Goal: Communication & Community: Answer question/provide support

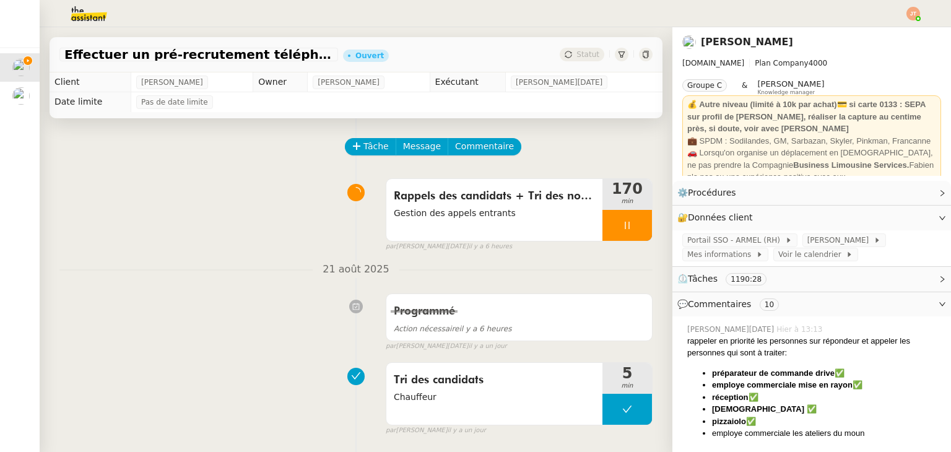
scroll to position [124, 0]
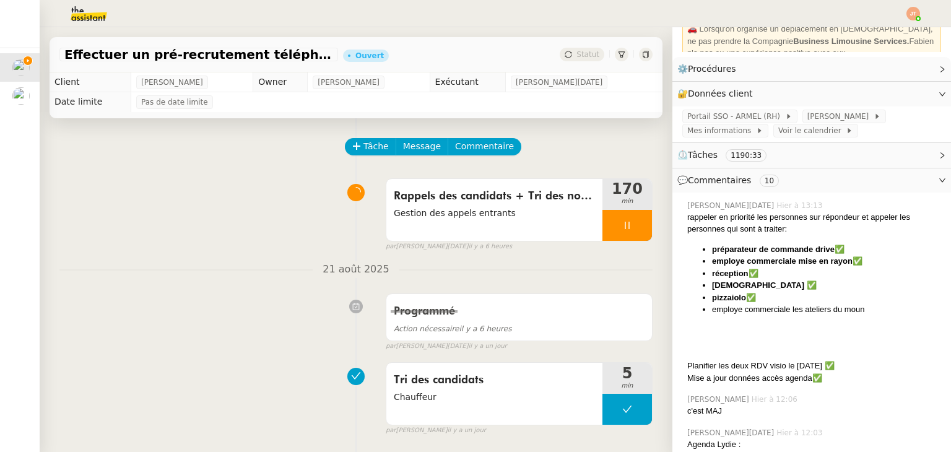
click at [282, 288] on div "[DATE] Programmé Action nécessaire il y a 6 heures false par [PERSON_NAME][DATE…" at bounding box center [355, 306] width 593 height 90
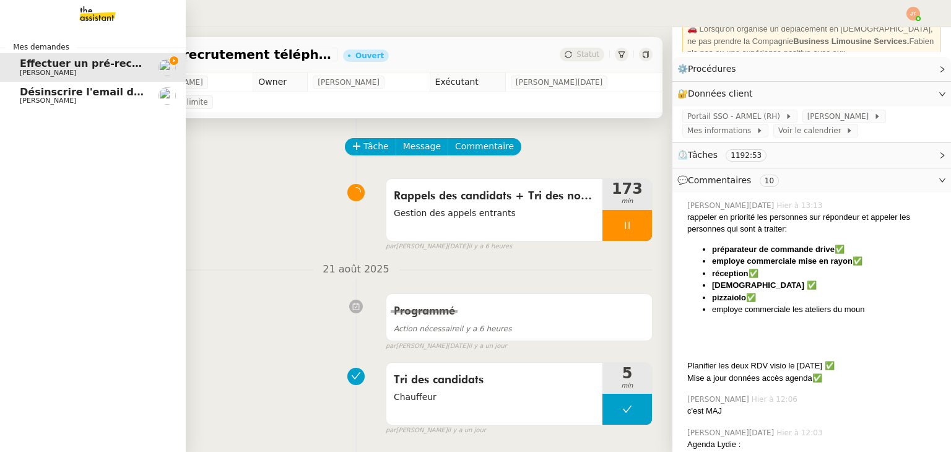
click at [84, 92] on span "Désinscrire l'email de [PERSON_NAME]" at bounding box center [128, 92] width 216 height 12
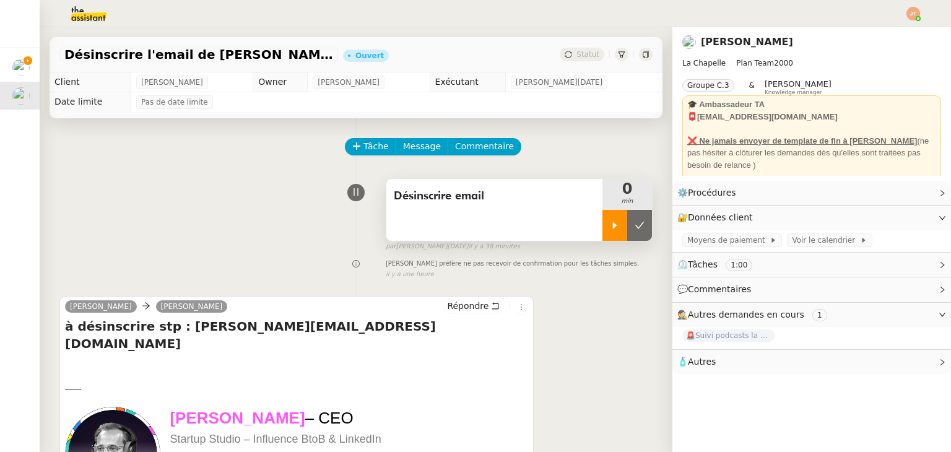
click at [602, 224] on div at bounding box center [614, 225] width 25 height 31
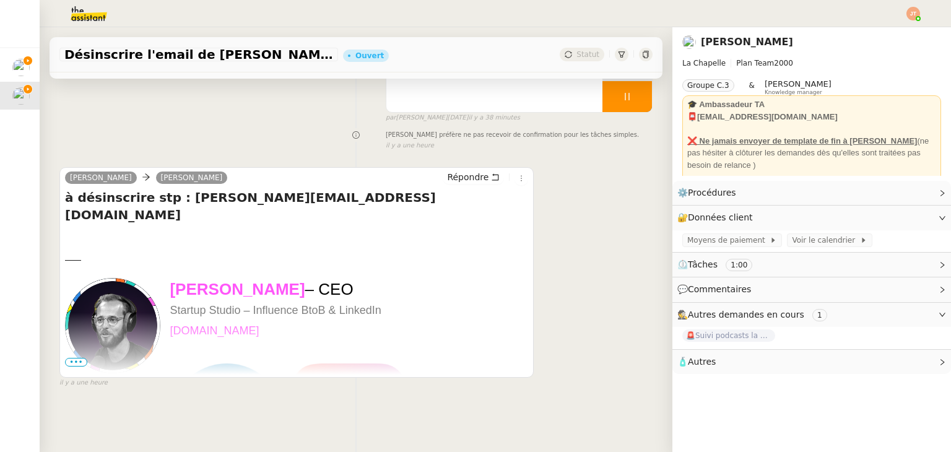
scroll to position [42, 0]
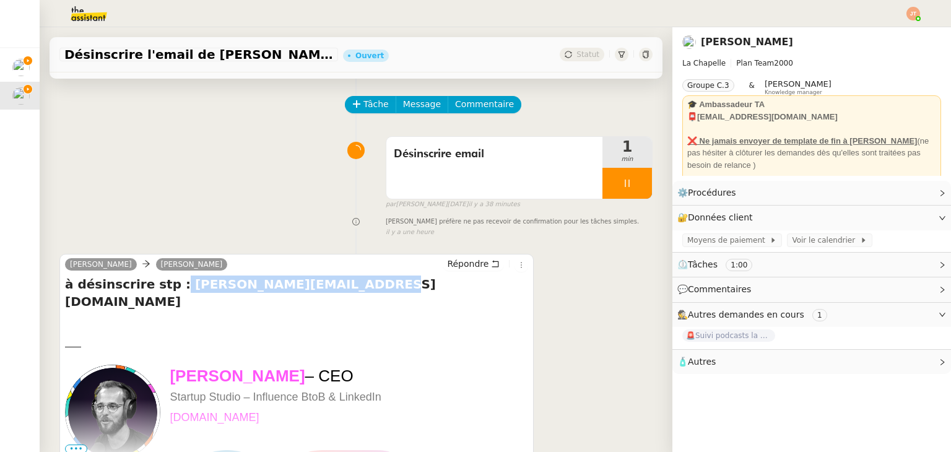
drag, startPoint x: 337, startPoint y: 289, endPoint x: 163, endPoint y: 295, distance: 174.1
click at [163, 295] on div "à désinscrire stp : [PERSON_NAME][EMAIL_ADDRESS][DOMAIN_NAME] —— [PERSON_NAME] …" at bounding box center [296, 369] width 463 height 186
click at [327, 293] on h4 "à désinscrire stp : [PERSON_NAME][EMAIL_ADDRESS][DOMAIN_NAME]" at bounding box center [296, 293] width 463 height 35
drag, startPoint x: 331, startPoint y: 283, endPoint x: 166, endPoint y: 289, distance: 165.4
click at [166, 289] on h4 "à désinscrire stp : [PERSON_NAME][EMAIL_ADDRESS][DOMAIN_NAME]" at bounding box center [296, 293] width 463 height 35
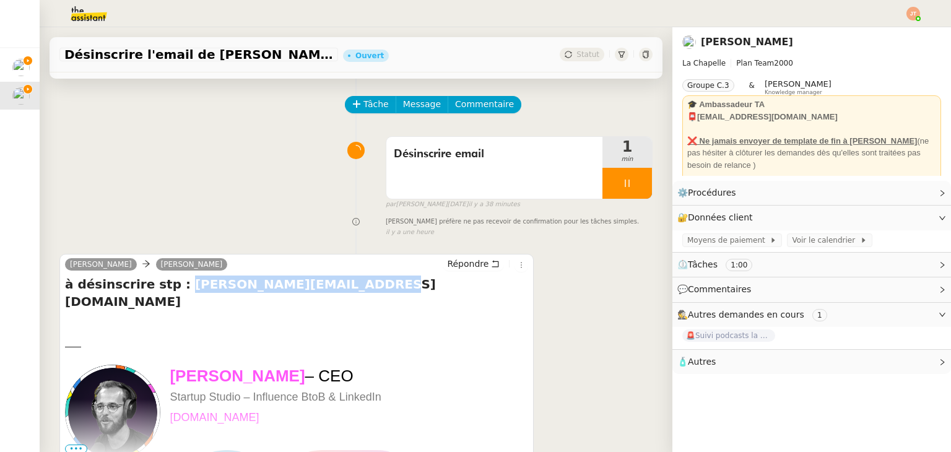
copy h4 "[PERSON_NAME][EMAIL_ADDRESS][DOMAIN_NAME]"
click at [893, 194] on link "Modifier" at bounding box center [908, 193] width 35 height 14
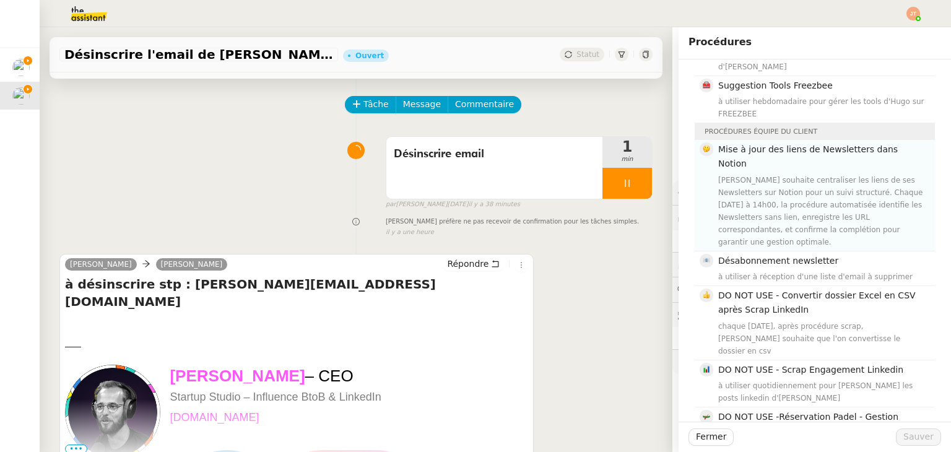
scroll to position [371, 0]
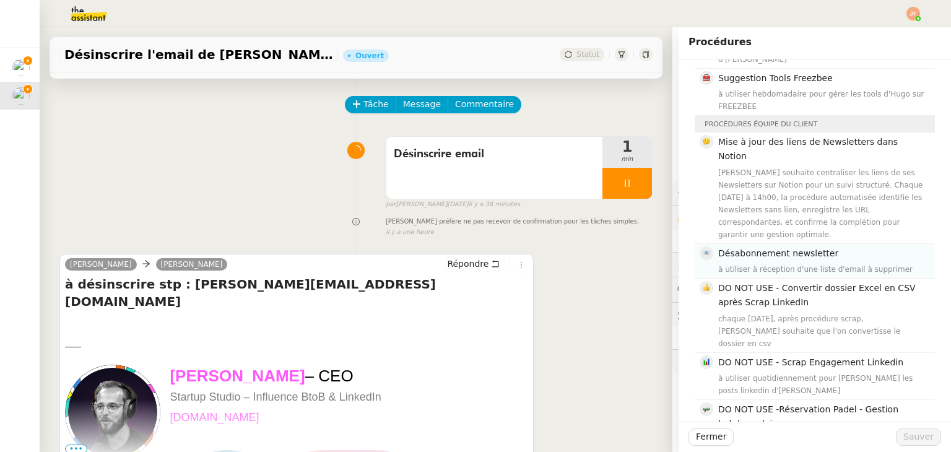
click at [768, 263] on div "à utiliser à réception d'une liste d'email à supprimer" at bounding box center [822, 269] width 209 height 12
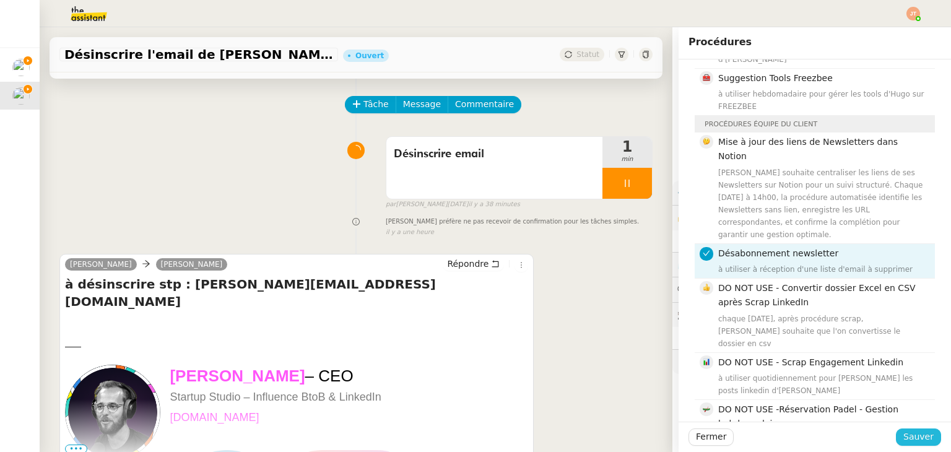
click at [903, 438] on span "Sauver" at bounding box center [918, 437] width 30 height 14
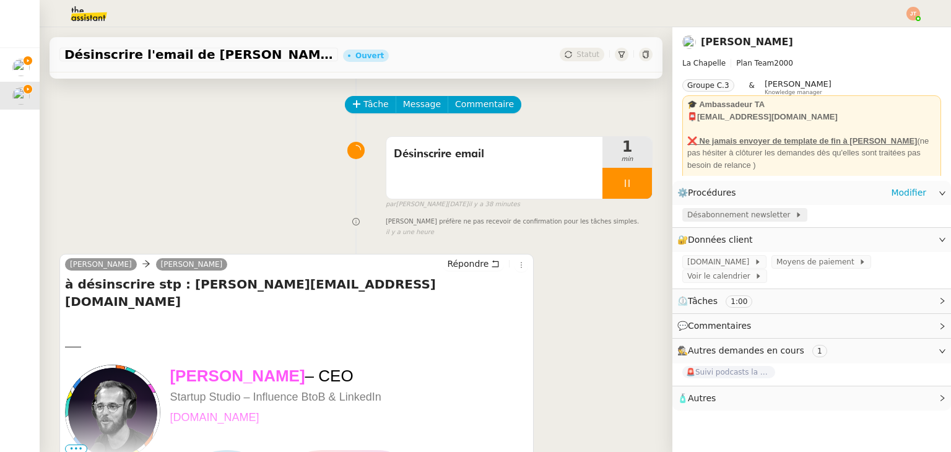
click at [718, 215] on span "Désabonnement newsletter" at bounding box center [741, 215] width 108 height 12
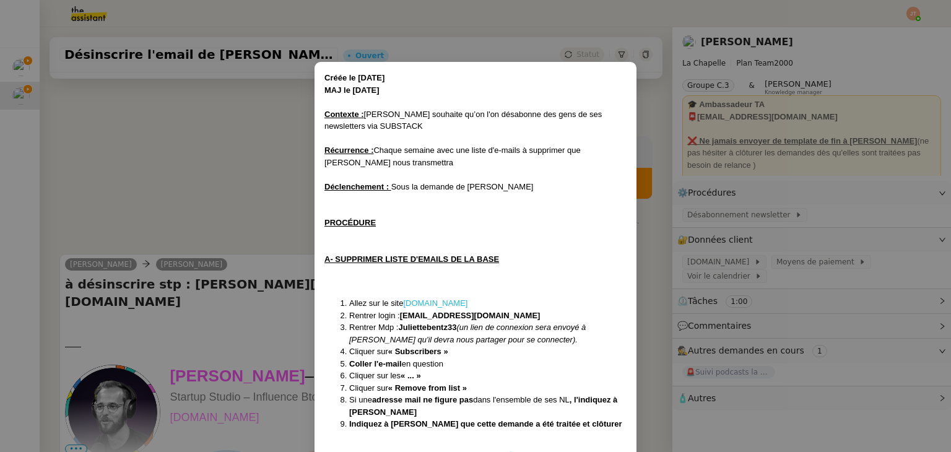
click at [441, 303] on link "[DOMAIN_NAME]" at bounding box center [435, 302] width 64 height 9
click at [235, 146] on nz-modal-container "Créée le [DATE] MAJ le [DATE] Contexte : [PERSON_NAME] souhaite qu’on l'on désa…" at bounding box center [475, 226] width 951 height 452
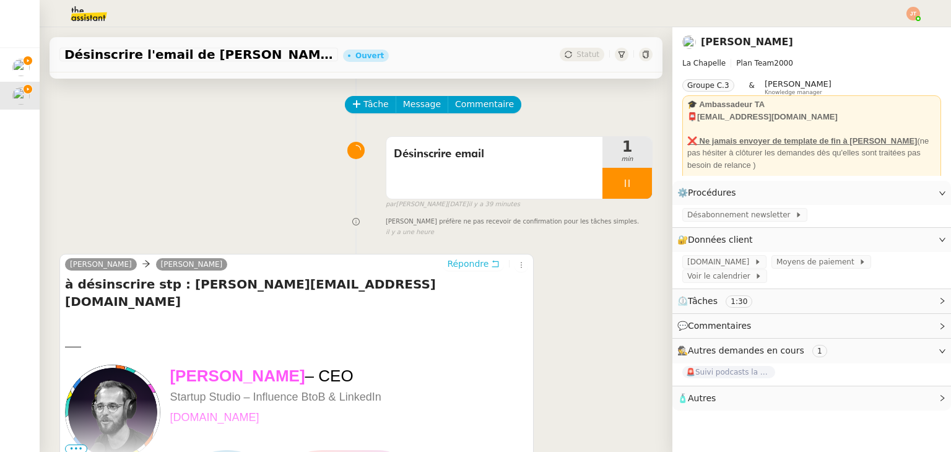
click at [451, 269] on span "Répondre" at bounding box center [467, 264] width 41 height 12
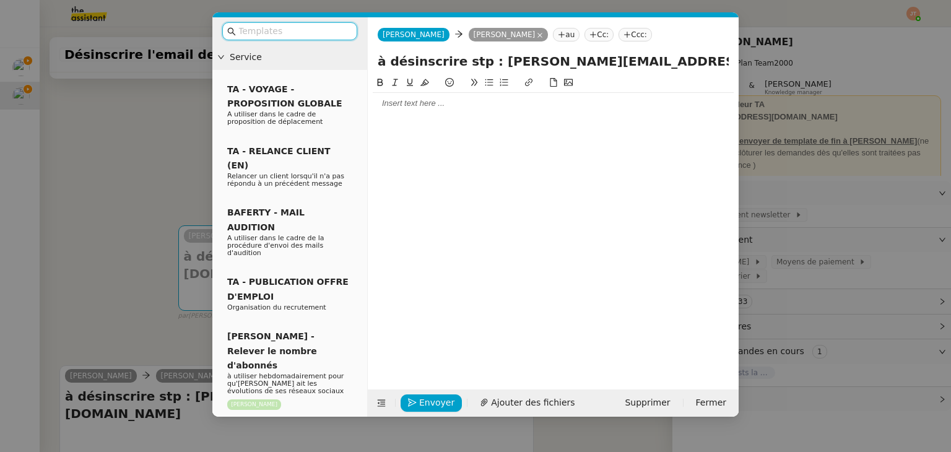
click at [425, 108] on div at bounding box center [553, 103] width 361 height 11
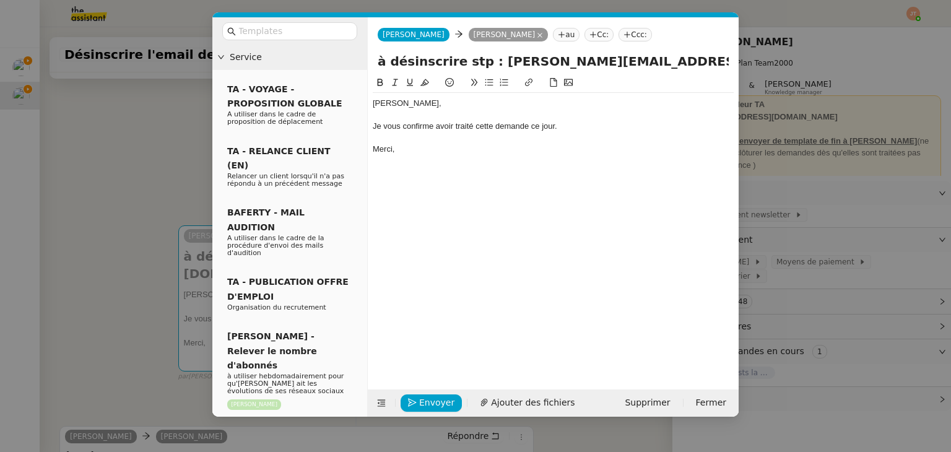
click at [167, 172] on nz-modal-container "Service TA - VOYAGE - PROPOSITION GLOBALE A utiliser dans le cadre de propositi…" at bounding box center [475, 226] width 951 height 452
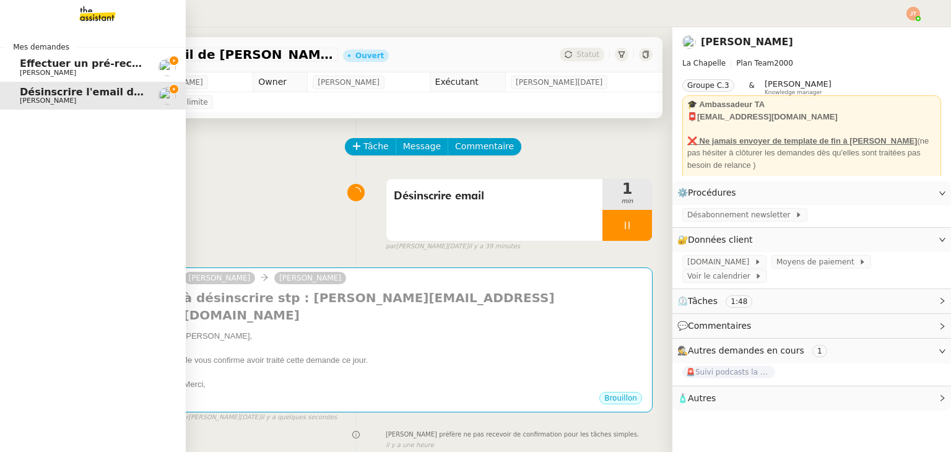
click at [48, 58] on span "Effectuer un pré-recrutement téléphonique" at bounding box center [140, 64] width 241 height 12
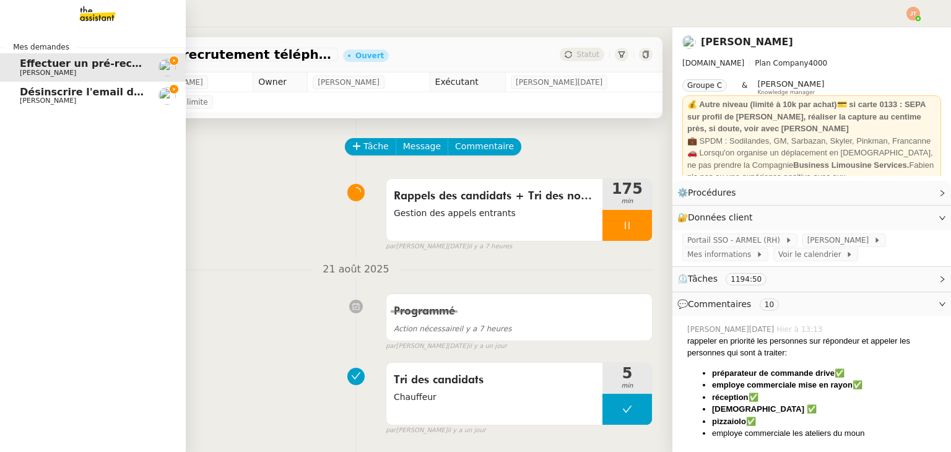
click at [40, 95] on span "Désinscrire l'email de [PERSON_NAME]" at bounding box center [128, 92] width 216 height 12
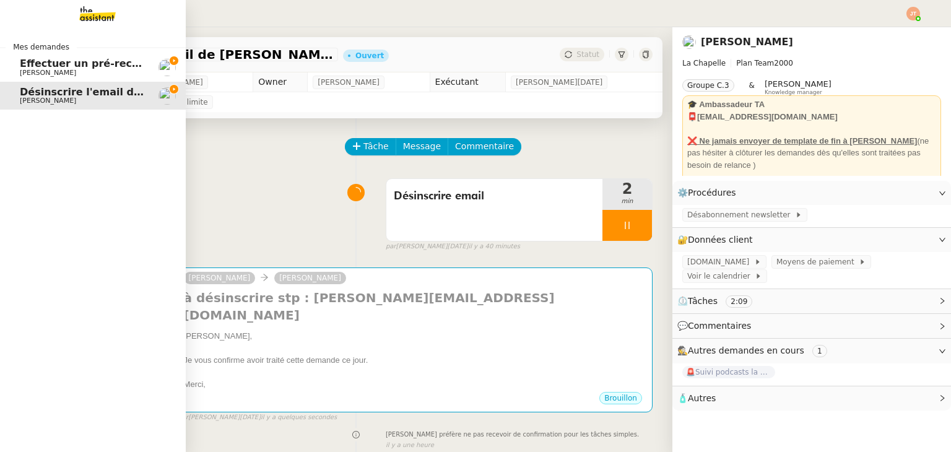
click at [32, 71] on span "[PERSON_NAME]" at bounding box center [48, 73] width 56 height 8
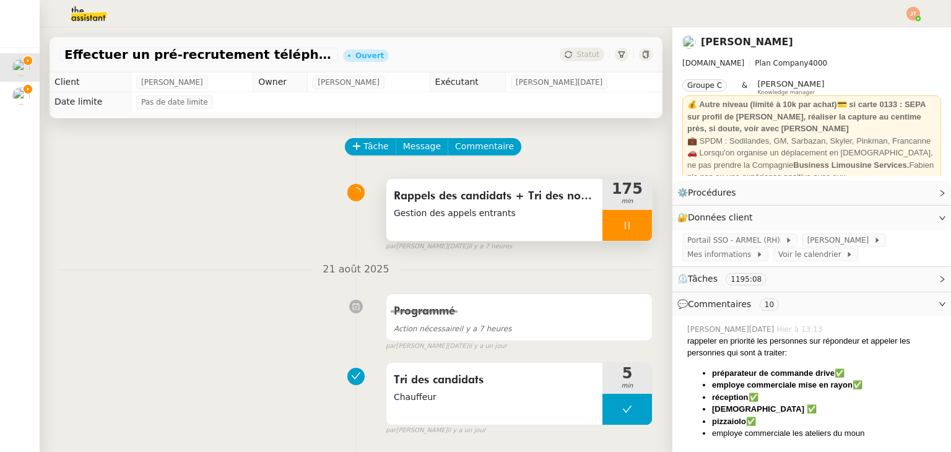
click at [466, 220] on span "Gestion des appels entrants" at bounding box center [494, 213] width 201 height 14
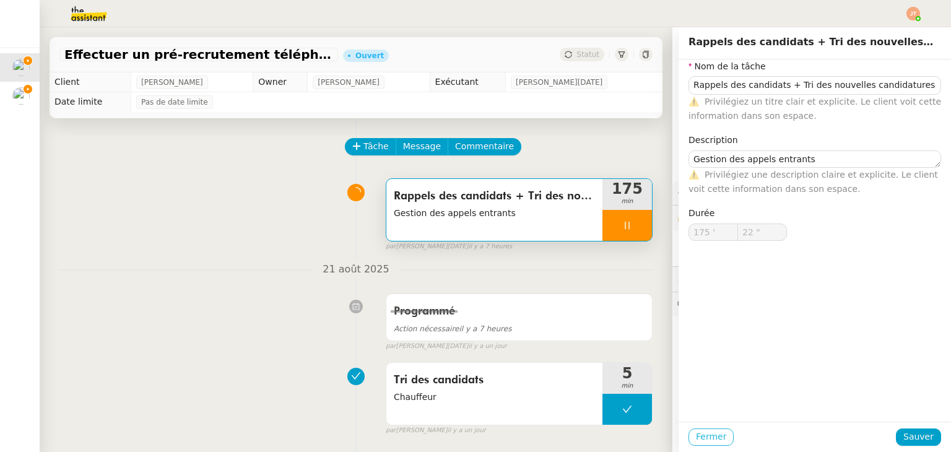
type input "23 ""
click at [704, 436] on span "Fermer" at bounding box center [711, 437] width 30 height 14
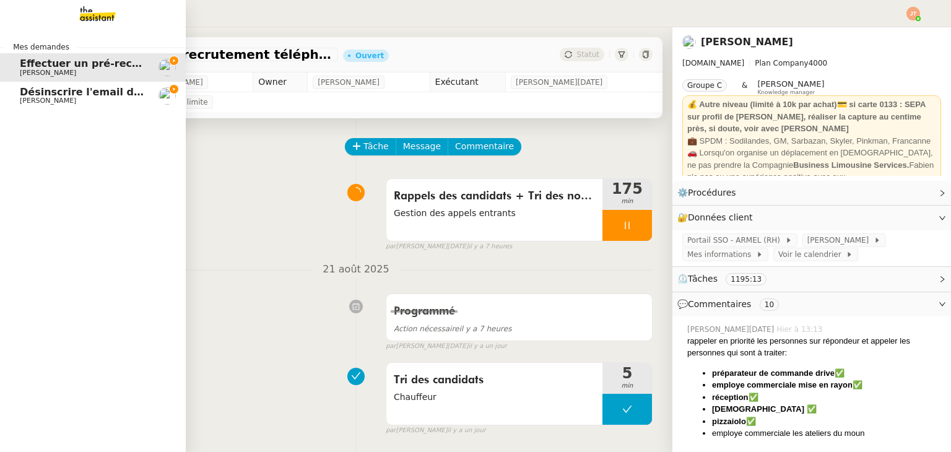
click at [30, 95] on span "Désinscrire l'email de [PERSON_NAME]" at bounding box center [128, 92] width 216 height 12
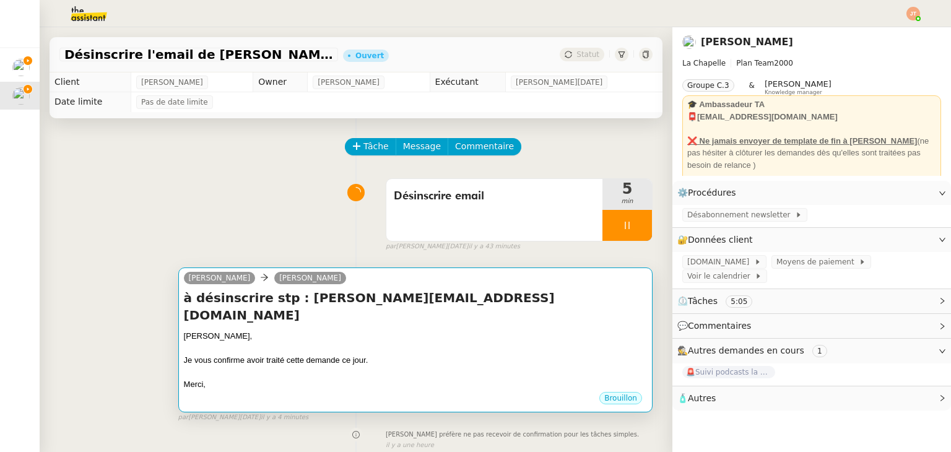
click at [383, 342] on div at bounding box center [415, 348] width 463 height 12
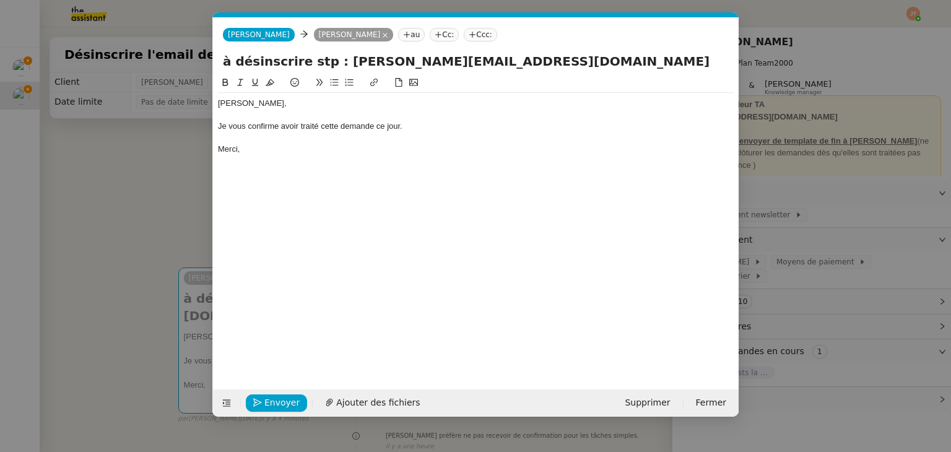
scroll to position [0, 26]
click at [269, 405] on span "Envoyer" at bounding box center [281, 403] width 35 height 14
click at [269, 405] on span "Confirmer l'envoi" at bounding box center [301, 403] width 74 height 14
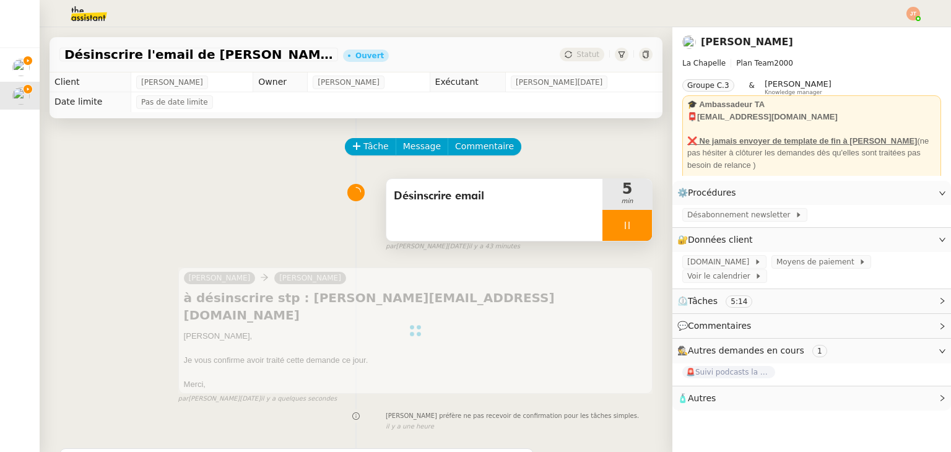
click at [609, 233] on div at bounding box center [627, 225] width 50 height 31
click at [632, 233] on button at bounding box center [639, 225] width 25 height 31
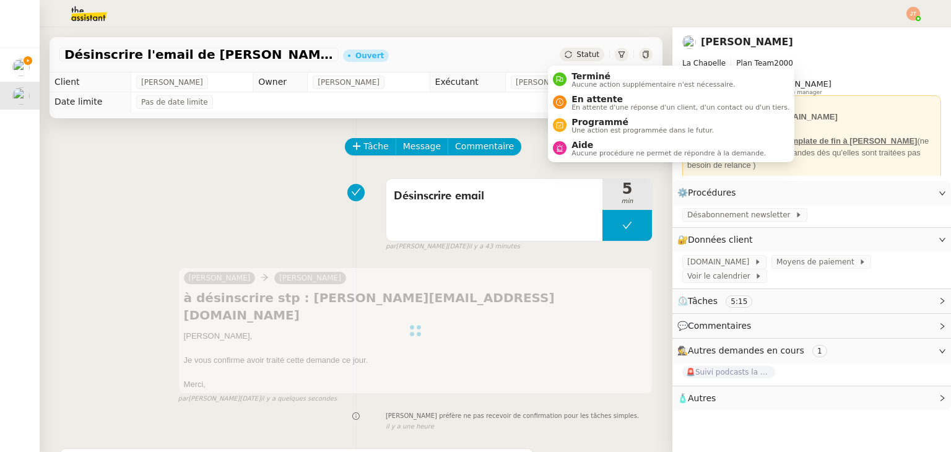
click at [576, 53] on span "Statut" at bounding box center [587, 54] width 23 height 9
click at [584, 78] on span "Terminé" at bounding box center [652, 76] width 163 height 10
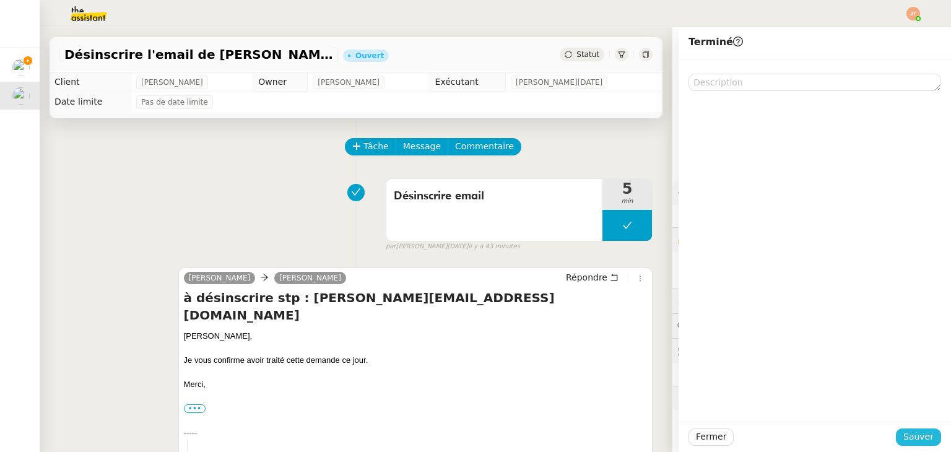
click at [913, 432] on span "Sauver" at bounding box center [918, 437] width 30 height 14
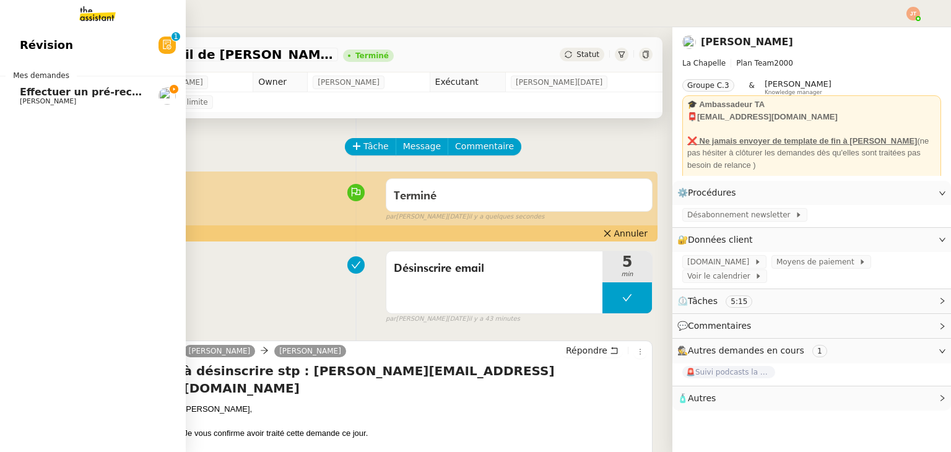
click at [42, 93] on span "Effectuer un pré-recrutement téléphonique" at bounding box center [140, 92] width 241 height 12
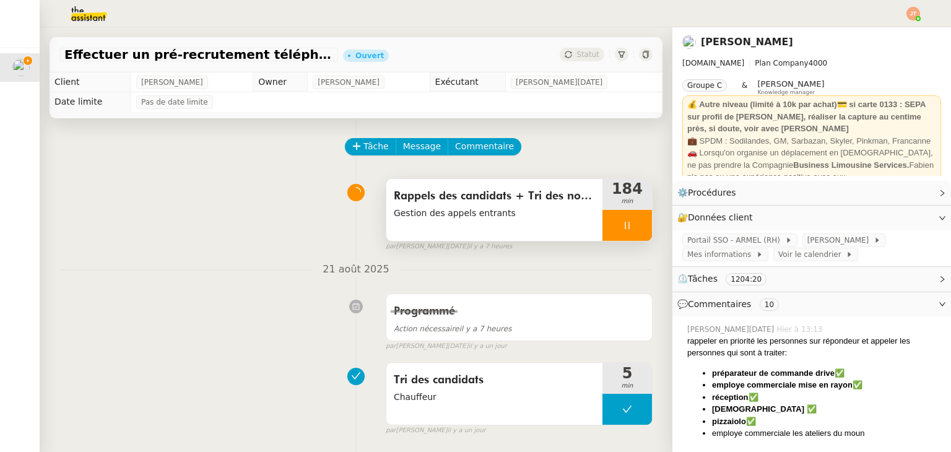
click at [622, 230] on icon at bounding box center [627, 225] width 10 height 10
click at [627, 217] on button at bounding box center [639, 225] width 25 height 31
click at [602, 224] on button at bounding box center [627, 225] width 50 height 31
click at [610, 224] on icon at bounding box center [615, 225] width 10 height 10
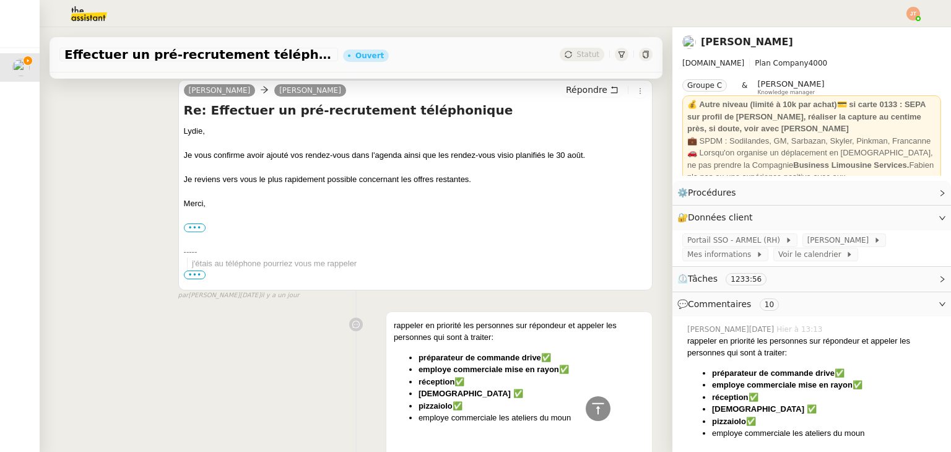
scroll to position [681, 0]
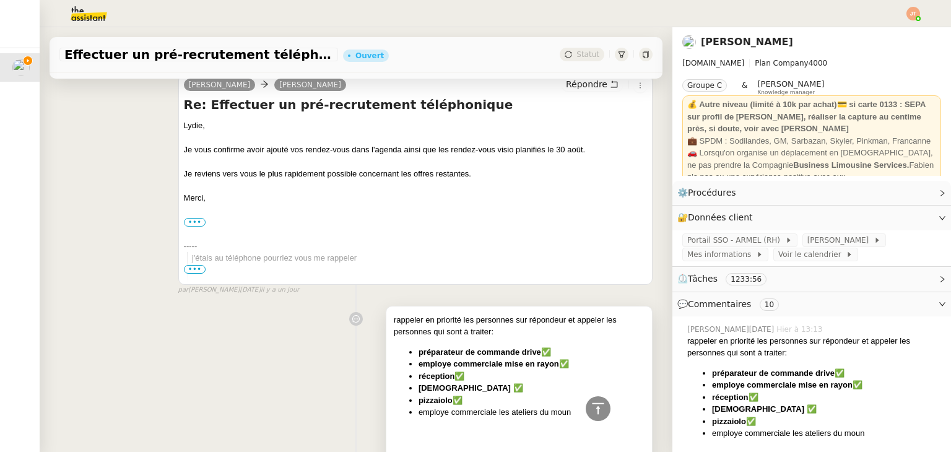
click at [456, 375] on strong "réception✅" at bounding box center [442, 375] width 46 height 9
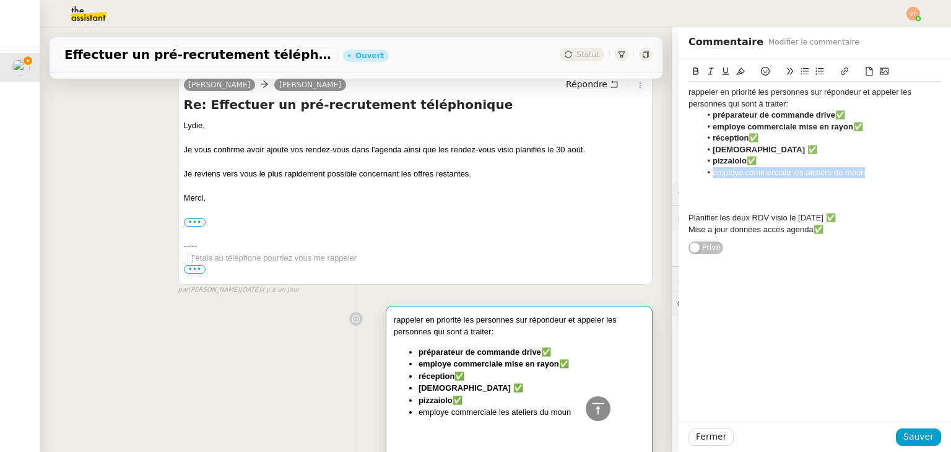
drag, startPoint x: 864, startPoint y: 175, endPoint x: 703, endPoint y: 145, distance: 163.8
click at [703, 175] on li "employe commerciale les ateliers du moun" at bounding box center [821, 172] width 241 height 11
click at [692, 72] on icon at bounding box center [696, 71] width 9 height 9
click at [727, 191] on div at bounding box center [814, 194] width 253 height 11
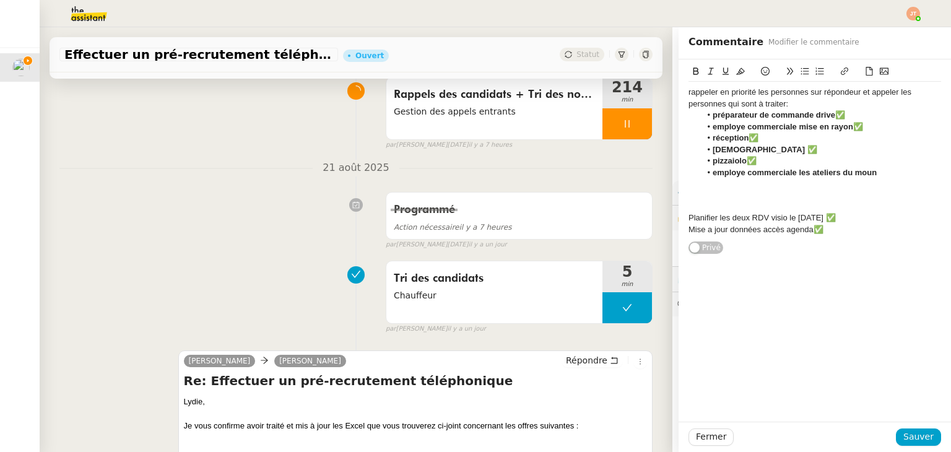
scroll to position [248, 0]
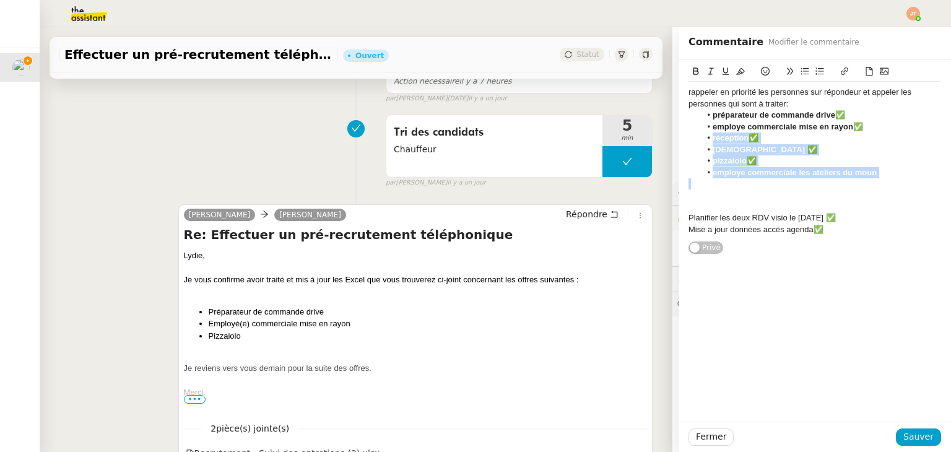
drag, startPoint x: 693, startPoint y: 137, endPoint x: 872, endPoint y: 178, distance: 182.8
click at [872, 178] on div "rappeler en priorité les personnes sur répondeur et appeler les personnes qui s…" at bounding box center [814, 161] width 253 height 158
copy ul "réception✅ esthéticienne ✅ pizzaiolo✅ employe commerciale les ateliers du moun"
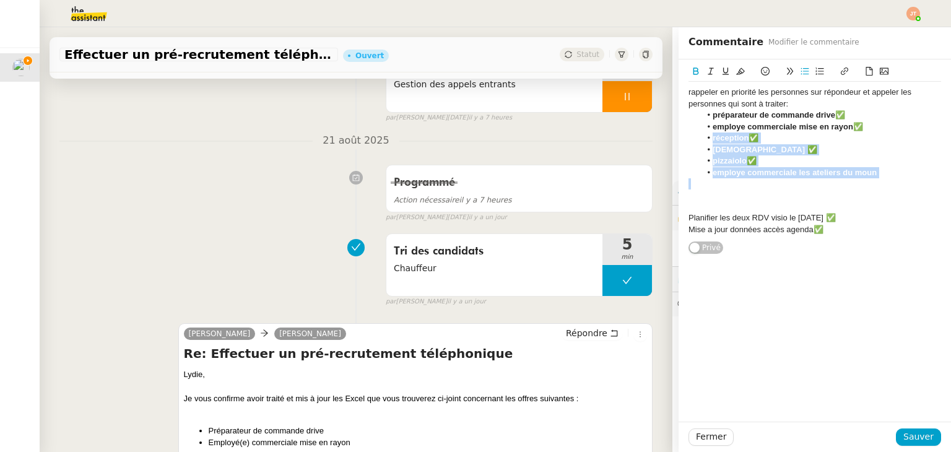
scroll to position [310, 0]
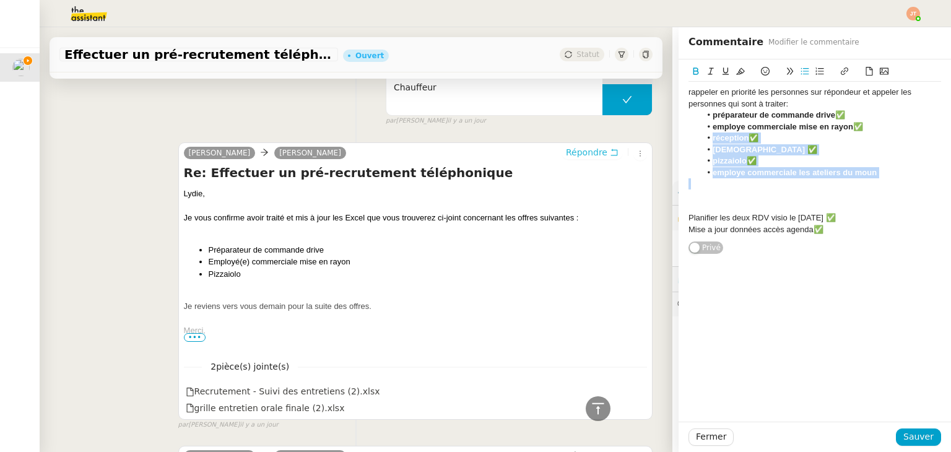
click at [570, 154] on span "Répondre" at bounding box center [586, 152] width 41 height 12
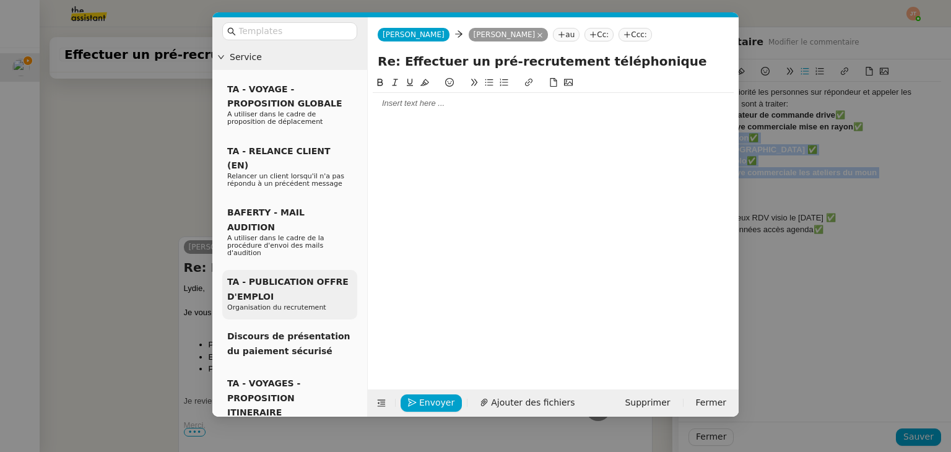
scroll to position [404, 0]
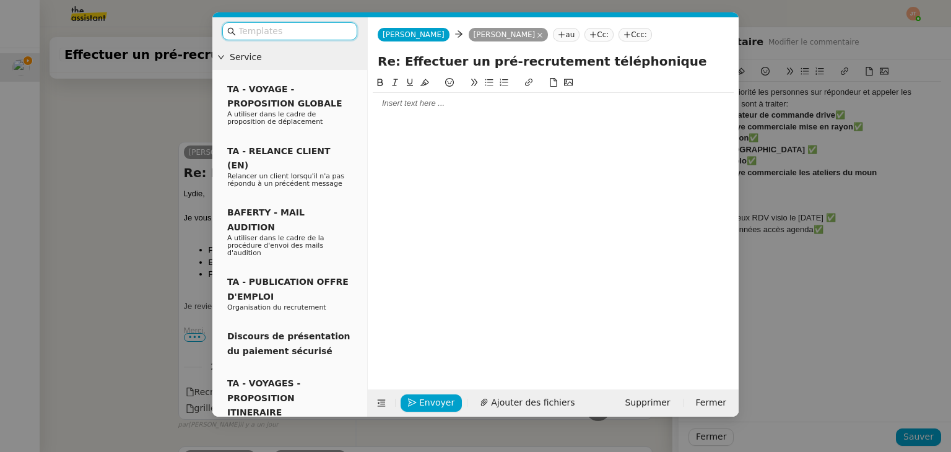
click at [121, 191] on nz-modal-container "Service TA - VOYAGE - PROPOSITION GLOBALE A utiliser dans le cadre de propositi…" at bounding box center [475, 226] width 951 height 452
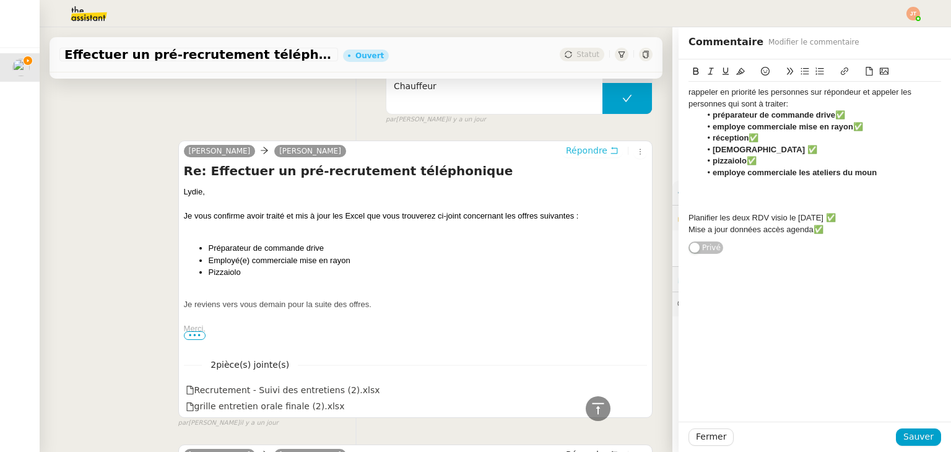
scroll to position [403, 0]
click at [189, 337] on span "•••" at bounding box center [195, 336] width 22 height 9
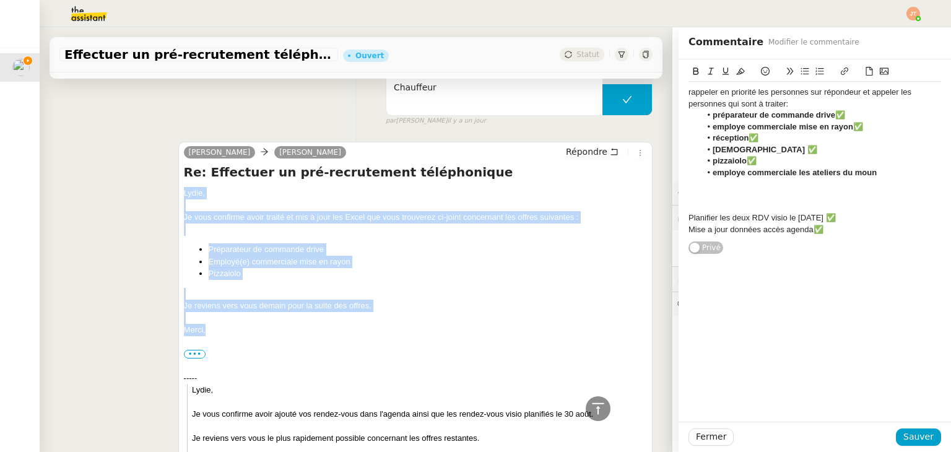
drag, startPoint x: 204, startPoint y: 332, endPoint x: 178, endPoint y: 197, distance: 137.6
click at [178, 197] on div "[PERSON_NAME] Re: Effectuer un pré-recrutement téléphonique [PERSON_NAME], Je v…" at bounding box center [415, 388] width 474 height 493
copy div "[PERSON_NAME], Je vous confirme avoir traité et mis à jour les Excel que vous t…"
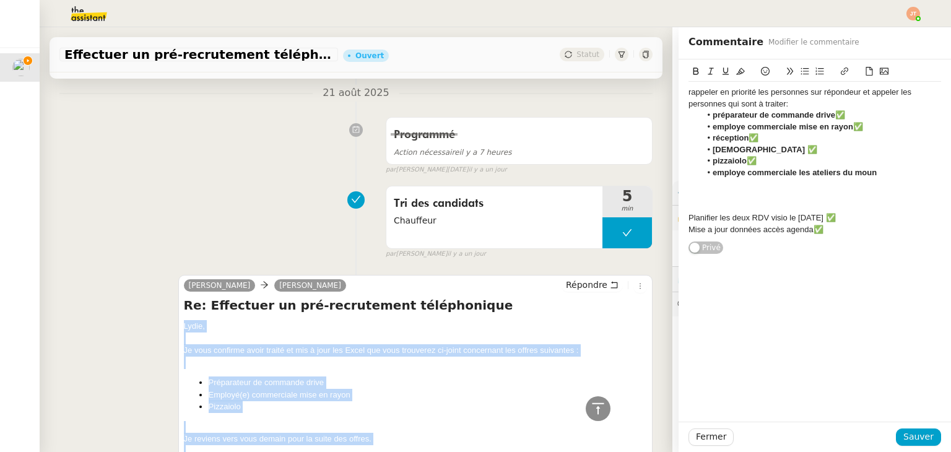
scroll to position [155, 0]
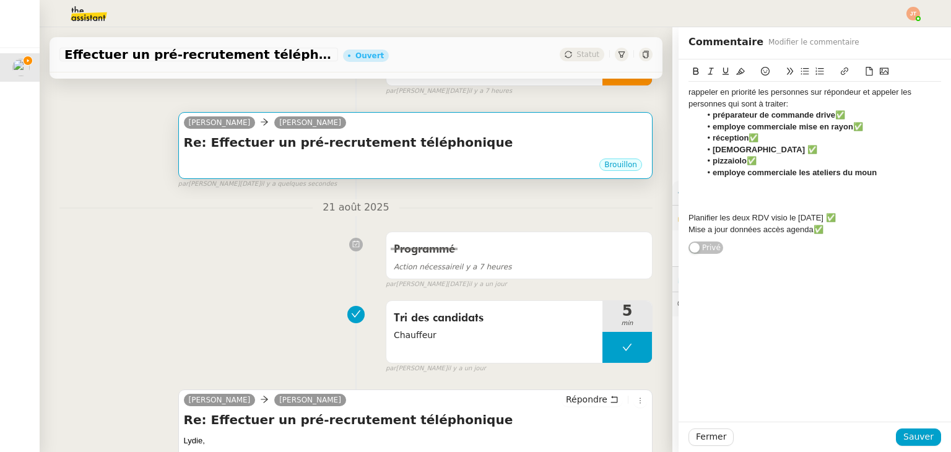
click at [354, 163] on div "Brouillon" at bounding box center [415, 166] width 463 height 19
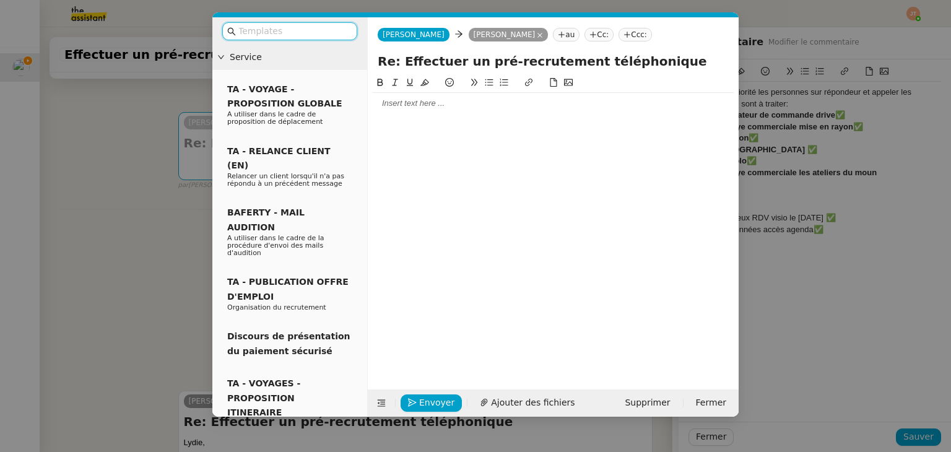
click at [409, 114] on div at bounding box center [553, 103] width 361 height 21
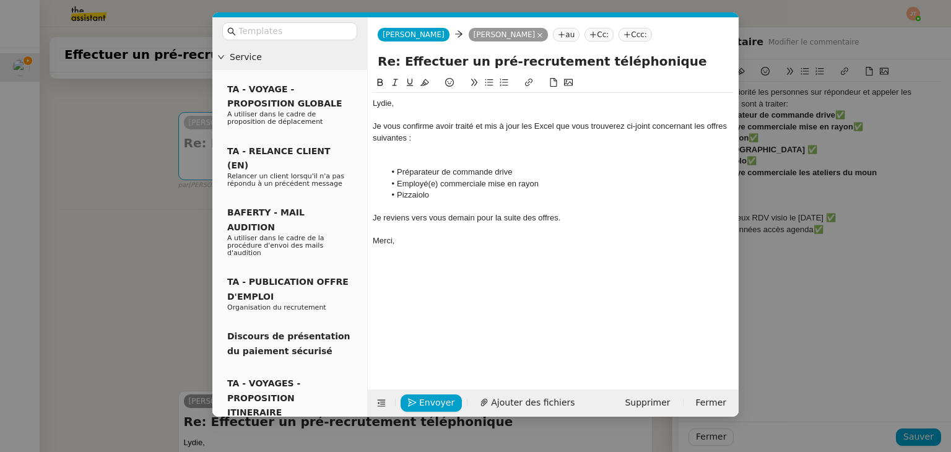
drag, startPoint x: 129, startPoint y: 252, endPoint x: 424, endPoint y: 209, distance: 297.9
click at [131, 252] on nz-modal-container "Service TA - VOYAGE - PROPOSITION GLOBALE A utiliser dans le cadre de propositi…" at bounding box center [475, 226] width 951 height 452
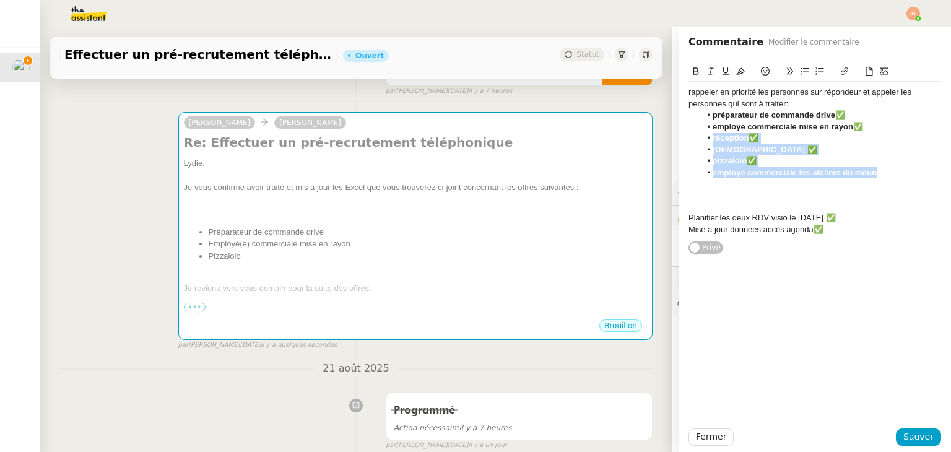
drag, startPoint x: 870, startPoint y: 172, endPoint x: 698, endPoint y: 140, distance: 175.1
click at [698, 140] on ul "préparateur de commande drive✅ employe commerciale mise en rayon✅ réception✅ es…" at bounding box center [814, 144] width 253 height 69
copy ul "réception✅ esthéticienne ✅ pizzaiolo✅ employe commerciale les ateliers du moun"
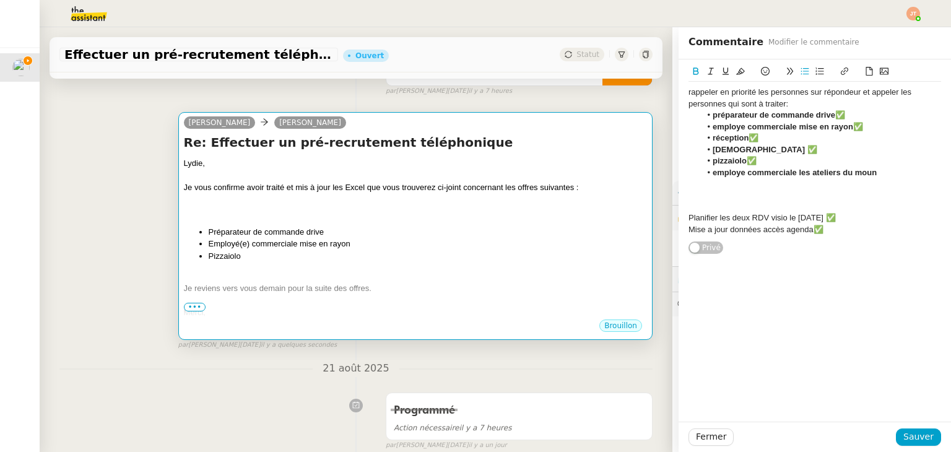
click at [384, 215] on div at bounding box center [415, 212] width 463 height 12
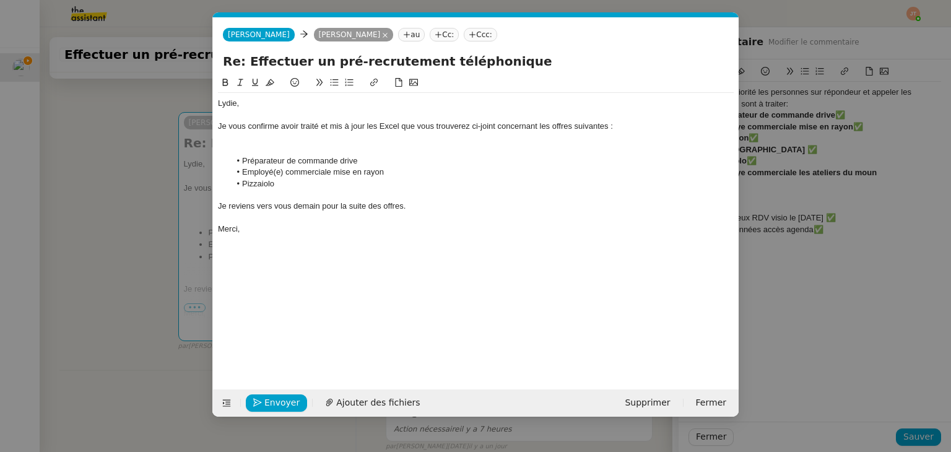
scroll to position [0, 26]
drag, startPoint x: 277, startPoint y: 183, endPoint x: 236, endPoint y: 163, distance: 46.0
click at [236, 163] on ul "Préparateur de commande drive Employé(e) commerciale mise en rayon Pizzaiolo" at bounding box center [476, 172] width 516 height 34
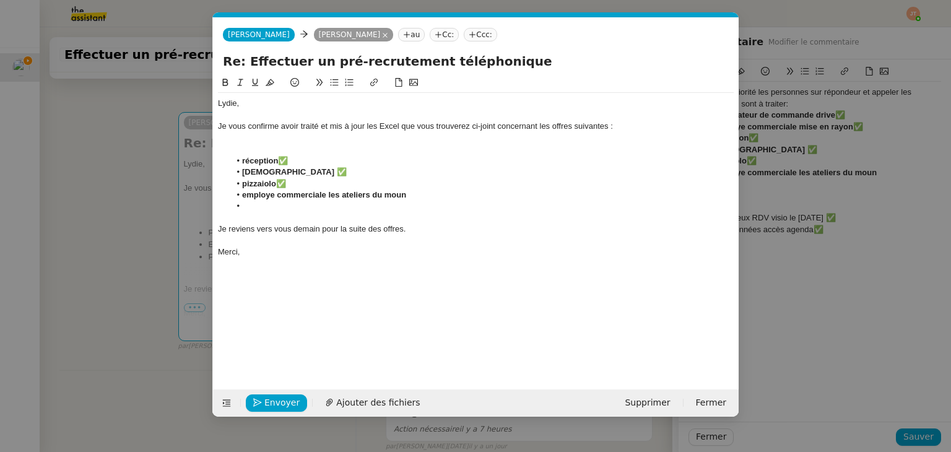
scroll to position [0, 0]
click at [243, 162] on strong "réception✅" at bounding box center [265, 160] width 46 height 9
click at [245, 172] on strong "[DEMOGRAPHIC_DATA] ✅" at bounding box center [294, 171] width 105 height 9
click at [285, 174] on strong "Esthéticienne ✅" at bounding box center [274, 171] width 64 height 9
click at [295, 172] on strong "Esthéticien(ne ✅" at bounding box center [275, 171] width 67 height 9
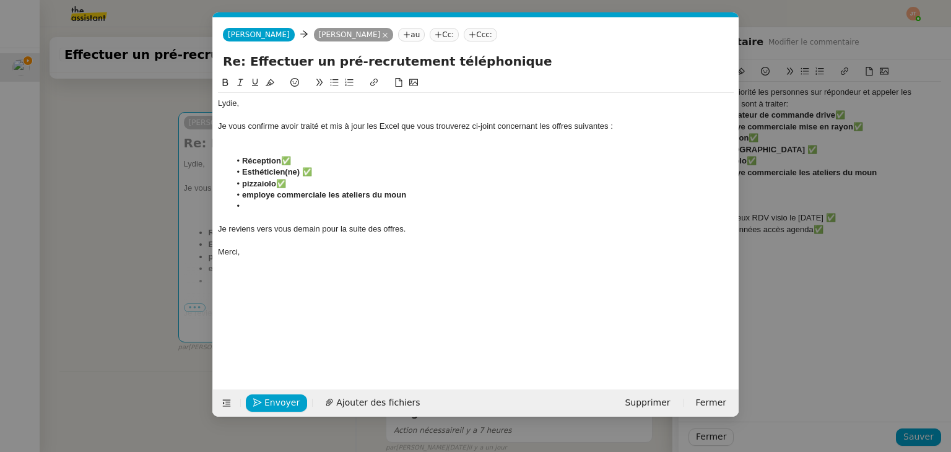
click at [289, 183] on li "pizzaiolo✅" at bounding box center [482, 183] width 504 height 11
click at [329, 175] on li "Esthéticien(ne) ✅" at bounding box center [482, 172] width 504 height 11
click at [298, 156] on li "Réception✅" at bounding box center [482, 160] width 504 height 11
click at [247, 194] on strong "employe commerciale les ateliers du moun" at bounding box center [324, 194] width 164 height 9
click at [0, 0] on lt-span "Employé" at bounding box center [0, 0] width 0 height 0
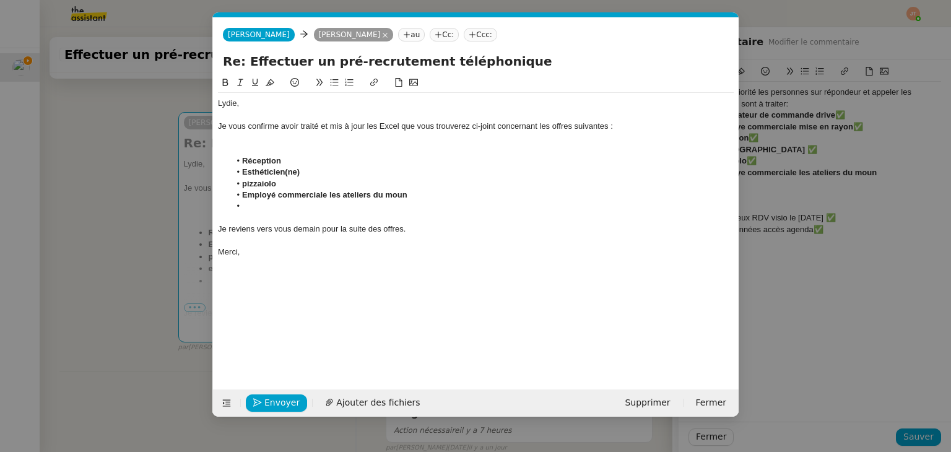
click at [254, 185] on strong "pizzaiolo" at bounding box center [259, 183] width 34 height 9
click at [248, 185] on strong "pizzaiolo" at bounding box center [259, 183] width 34 height 9
click at [300, 197] on strong "Employé commerciale les ateliers du moun" at bounding box center [324, 194] width 165 height 9
click at [0, 0] on lt-em "commercial" at bounding box center [0, 0] width 0 height 0
click at [241, 204] on li at bounding box center [482, 206] width 504 height 11
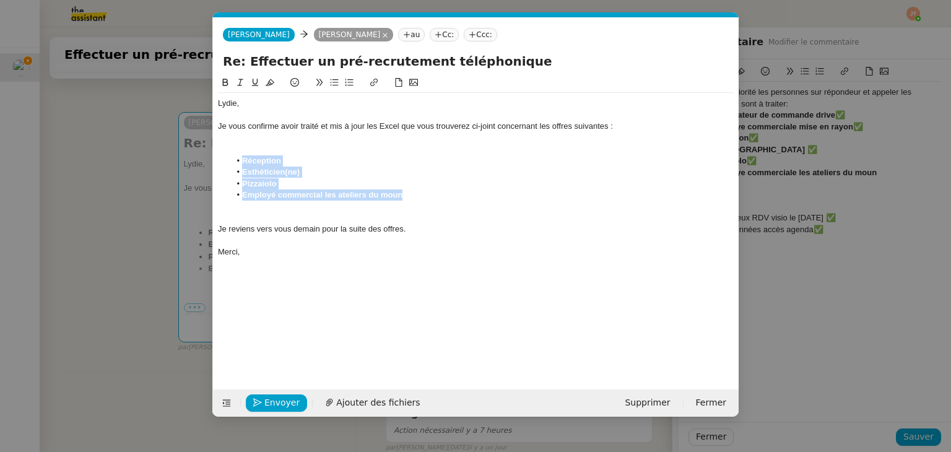
drag, startPoint x: 432, startPoint y: 196, endPoint x: 235, endPoint y: 162, distance: 199.9
click at [235, 162] on ul "Réception Esthéticien(ne) Pizzaiolo Employé commercial les ateliers du moun" at bounding box center [476, 178] width 516 height 46
click at [225, 85] on icon at bounding box center [225, 82] width 9 height 9
click at [328, 167] on li "Esthéticien(ne)" at bounding box center [482, 172] width 504 height 11
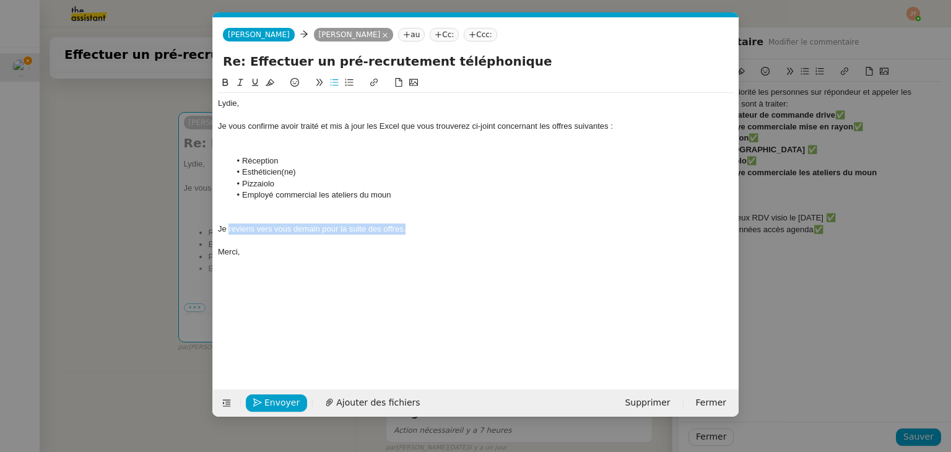
drag, startPoint x: 415, startPoint y: 232, endPoint x: 228, endPoint y: 233, distance: 187.0
click at [228, 233] on div "Je reviens vers vous demain pour la suite des offres." at bounding box center [476, 229] width 516 height 11
click at [266, 256] on div "Merci," at bounding box center [476, 251] width 516 height 11
click at [267, 145] on div at bounding box center [476, 149] width 516 height 11
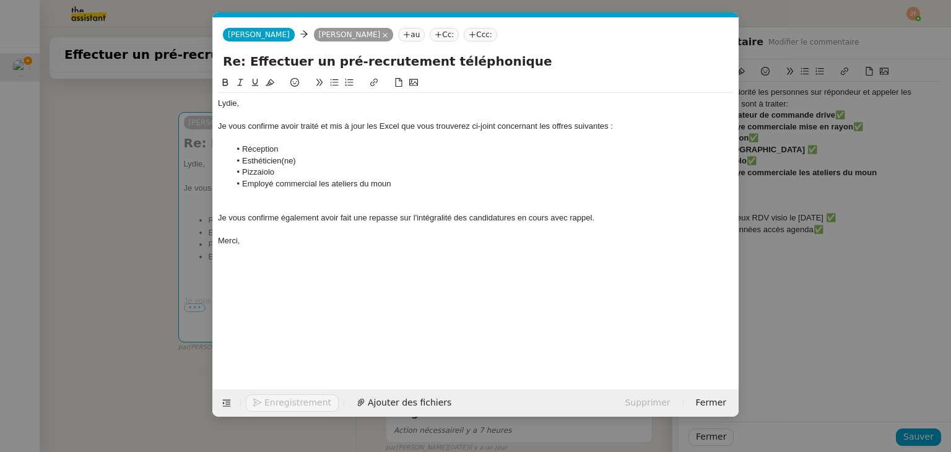
click at [604, 220] on div "Je vous confirme également avoir fait une repasse sur l'intégralité des candida…" at bounding box center [476, 217] width 516 height 11
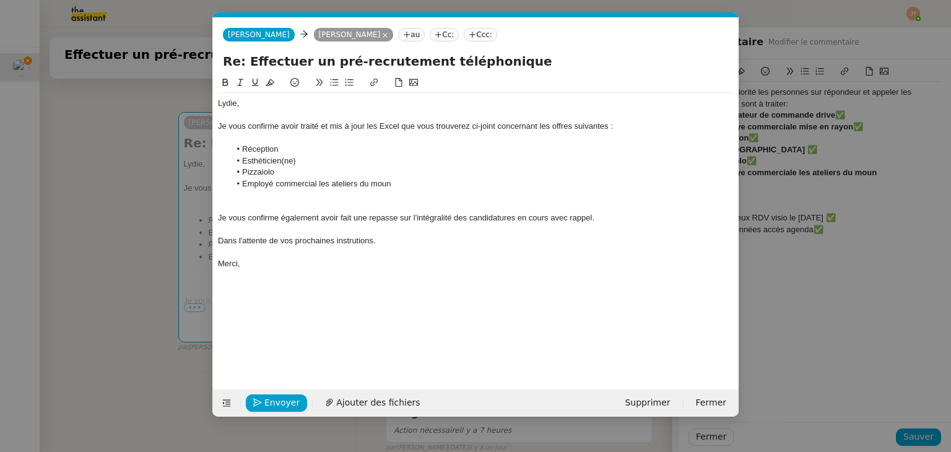
click at [359, 235] on div "Dans l'attente de vos prochaines instrutions." at bounding box center [476, 240] width 516 height 11
drag, startPoint x: 352, startPoint y: 239, endPoint x: 345, endPoint y: 244, distance: 8.9
click at [339, 238] on div "Dans l'attente de vos prochaines instrutions." at bounding box center [476, 240] width 516 height 11
click at [345, 244] on div "Dans l'attente de vos prochaines instrutions." at bounding box center [476, 240] width 516 height 11
click at [346, 243] on div "Dans l'attente de vos prochaines instrutions." at bounding box center [476, 240] width 516 height 11
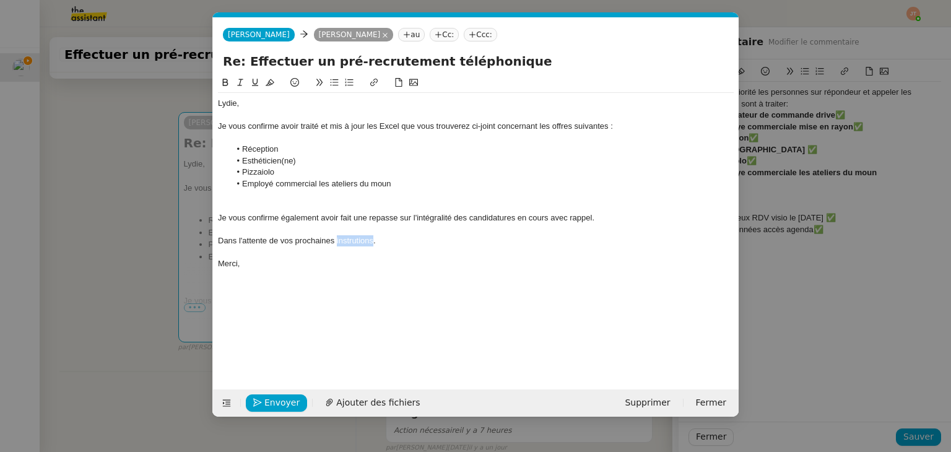
click at [350, 246] on div "Dans l'attente de vos prochaines instrutions." at bounding box center [476, 240] width 516 height 11
click at [347, 242] on div "Dans l'attente de vos prochaines instrutions." at bounding box center [476, 240] width 516 height 11
click at [0, 0] on lt-span "instru c tions" at bounding box center [0, 0] width 0 height 0
click at [121, 219] on nz-modal-container "Service TA - VOYAGE - PROPOSITION GLOBALE A utiliser dans le cadre de propositi…" at bounding box center [475, 226] width 951 height 452
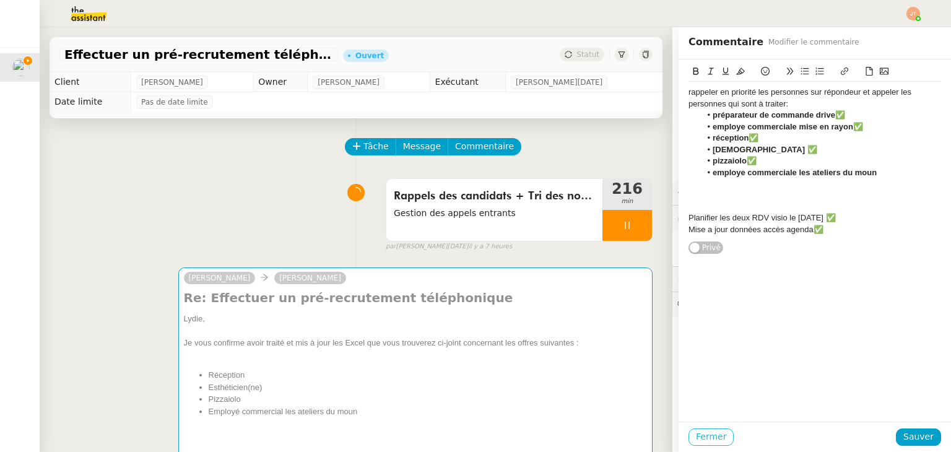
click at [701, 436] on span "Fermer" at bounding box center [711, 437] width 30 height 14
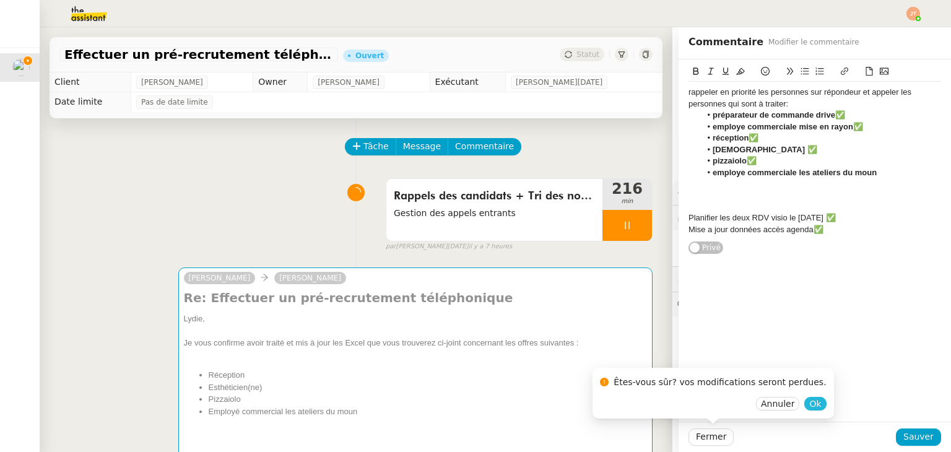
click at [809, 404] on span "Ok" at bounding box center [815, 403] width 12 height 12
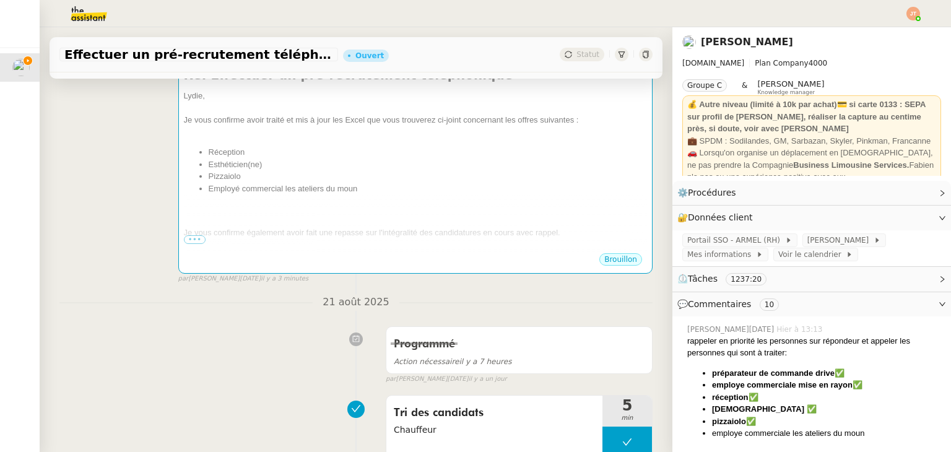
scroll to position [248, 0]
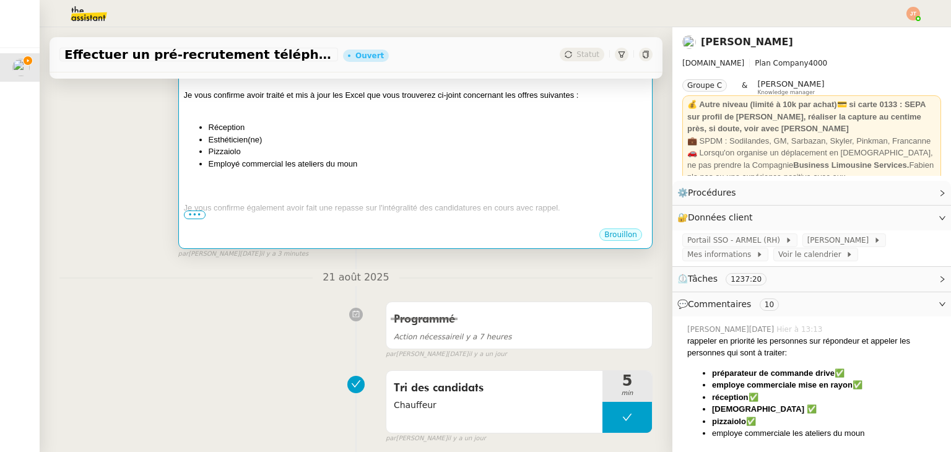
click at [307, 190] on div at bounding box center [415, 184] width 463 height 12
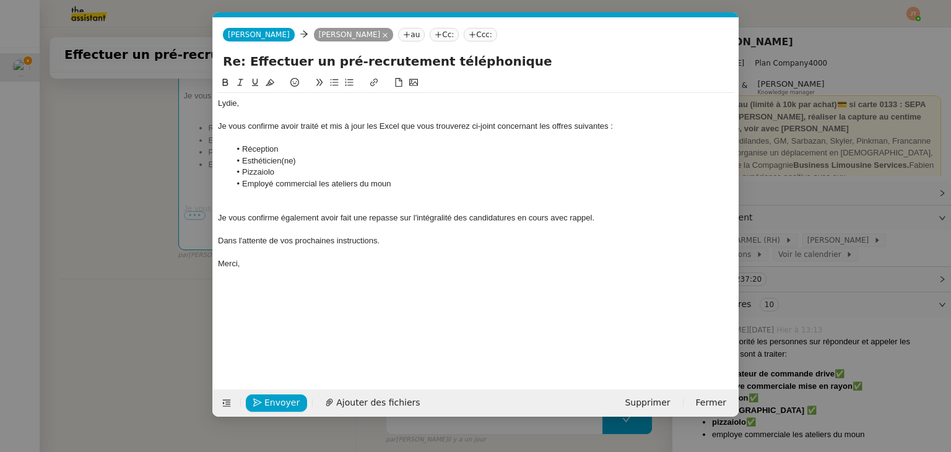
scroll to position [0, 26]
click at [354, 399] on span "Ajouter des fichiers" at bounding box center [378, 403] width 84 height 14
click at [97, 273] on nz-modal-container "Service TA - VOYAGE - PROPOSITION GLOBALE A utiliser dans le cadre de propositi…" at bounding box center [475, 226] width 951 height 452
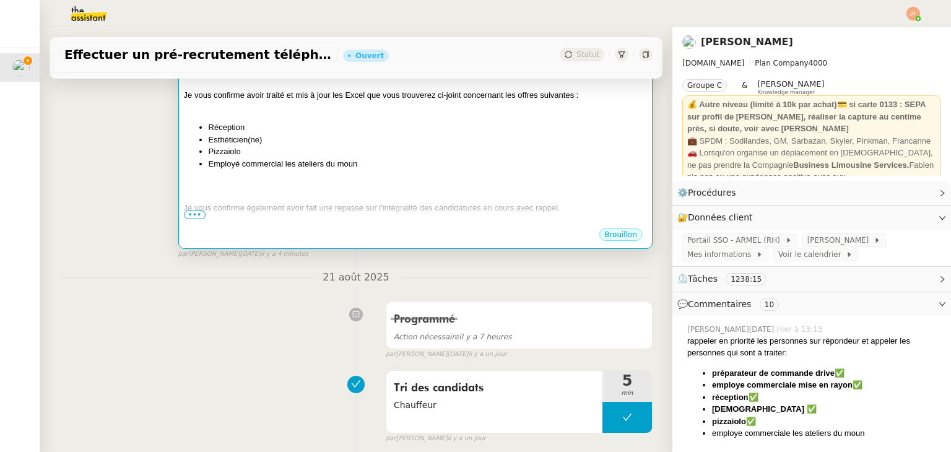
click at [335, 229] on div "Brouillon" at bounding box center [415, 236] width 463 height 19
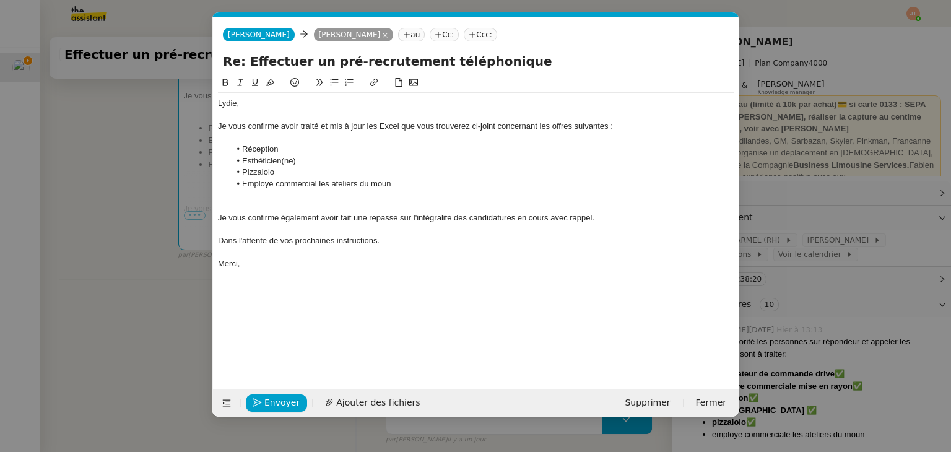
click at [495, 124] on div "Je vous confirme avoir traité et mis à jour les Excel que vous trouverez ci-joi…" at bounding box center [476, 126] width 516 height 11
click at [404, 204] on div at bounding box center [476, 206] width 516 height 11
click at [285, 133] on div at bounding box center [476, 137] width 516 height 11
click at [510, 127] on div "Je vous confirme avoir traité et mis à jour les Excel que vous trouverez ci-des…" at bounding box center [476, 126] width 516 height 11
click at [400, 125] on div "Je vous confirme avoir traité et mis à jour les Excel que vous trouverez ci-des…" at bounding box center [476, 126] width 516 height 11
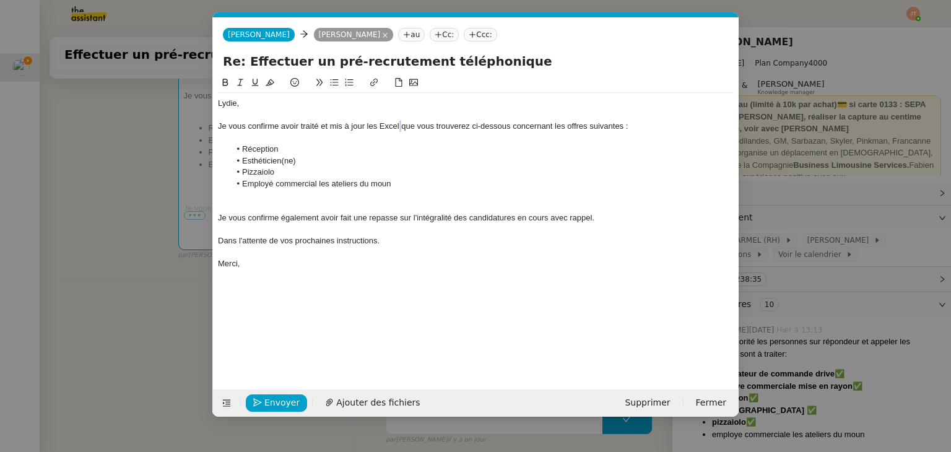
click at [400, 125] on div "Je vous confirme avoir traité et mis à jour les Excel que vous trouverez ci-des…" at bounding box center [476, 126] width 516 height 11
click at [458, 119] on div at bounding box center [476, 115] width 516 height 11
click at [443, 122] on div "Je vous confirme avoir traité et mis à jour les Excel [URL][DOMAIN_NAME] vous t…" at bounding box center [476, 126] width 516 height 11
drag, startPoint x: 218, startPoint y: 137, endPoint x: 627, endPoint y: 137, distance: 408.6
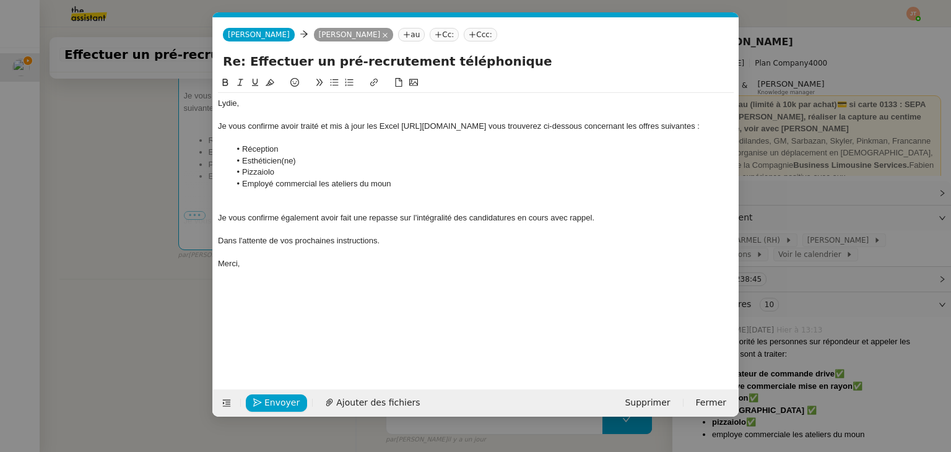
click at [627, 132] on div "Je vous confirme avoir traité et mis à jour les Excel [URL][DOMAIN_NAME] vous t…" at bounding box center [476, 126] width 516 height 11
click at [405, 126] on div "Je vous confirme avoir traité et mis à jour les Excel gque vous trouverez ci-de…" at bounding box center [476, 126] width 516 height 11
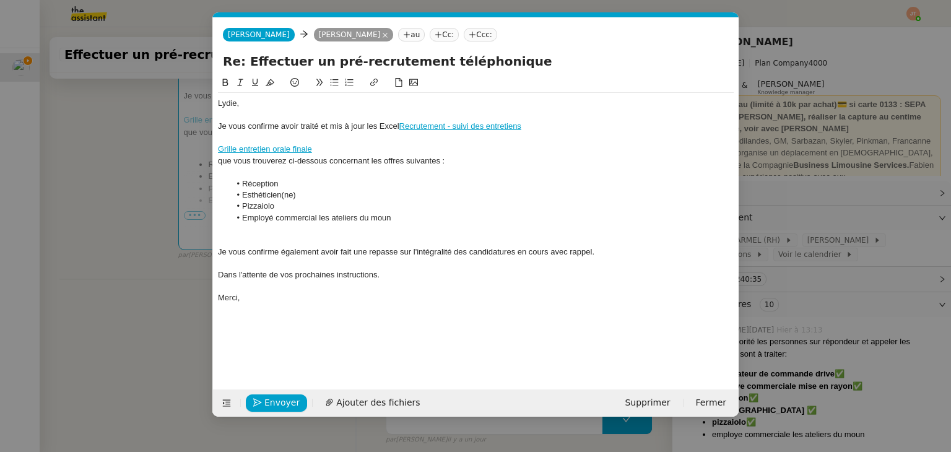
click at [237, 136] on div at bounding box center [476, 137] width 516 height 11
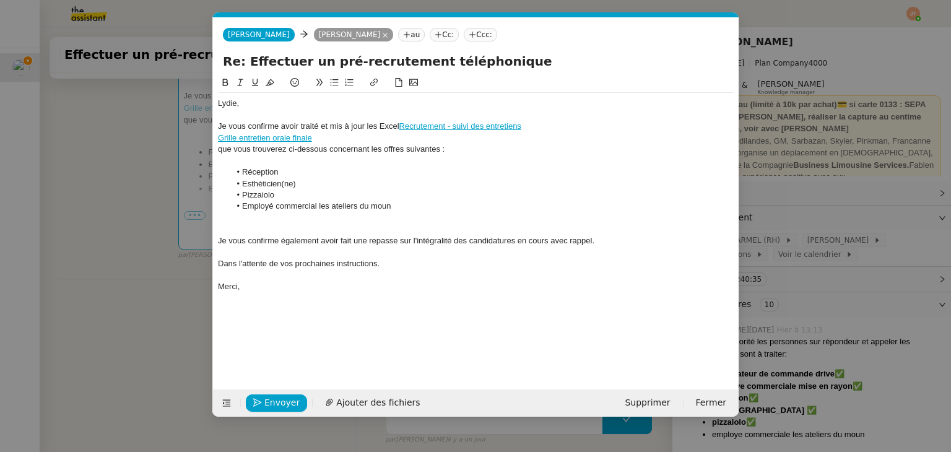
click at [329, 136] on div "Grille entretien orale finale" at bounding box center [476, 137] width 516 height 11
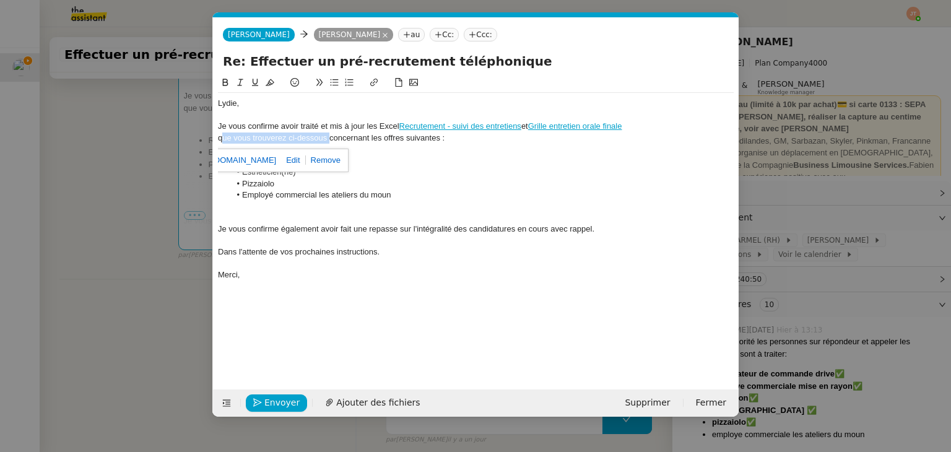
drag, startPoint x: 328, startPoint y: 137, endPoint x: 222, endPoint y: 136, distance: 105.9
click at [222, 136] on div "que vous trouverez ci-dessous concernant les offres suivantes :" at bounding box center [476, 137] width 516 height 11
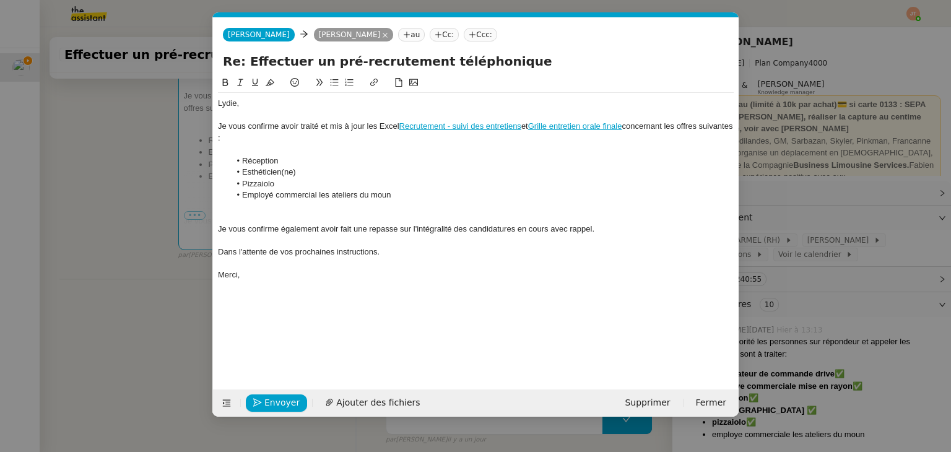
click at [342, 142] on div "Je vous confirme avoir traité et mis à jour les Excel Recrutement - suivi des e…" at bounding box center [476, 132] width 516 height 23
click at [275, 221] on div at bounding box center [476, 217] width 516 height 11
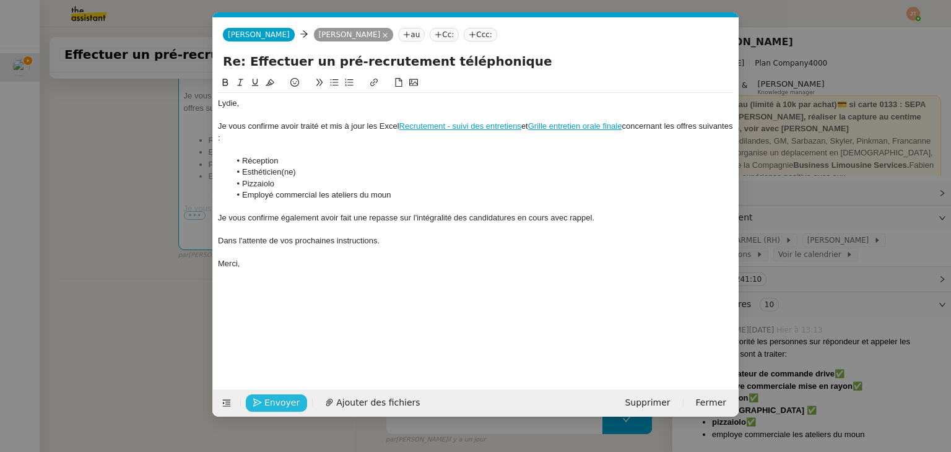
click at [273, 404] on span "Envoyer" at bounding box center [281, 403] width 35 height 14
click at [273, 404] on span "Confirmer l'envoi" at bounding box center [301, 403] width 74 height 14
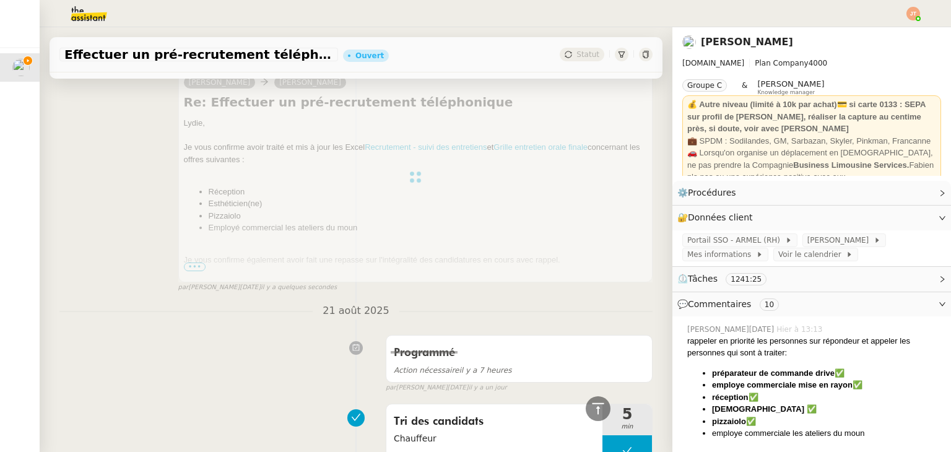
scroll to position [62, 0]
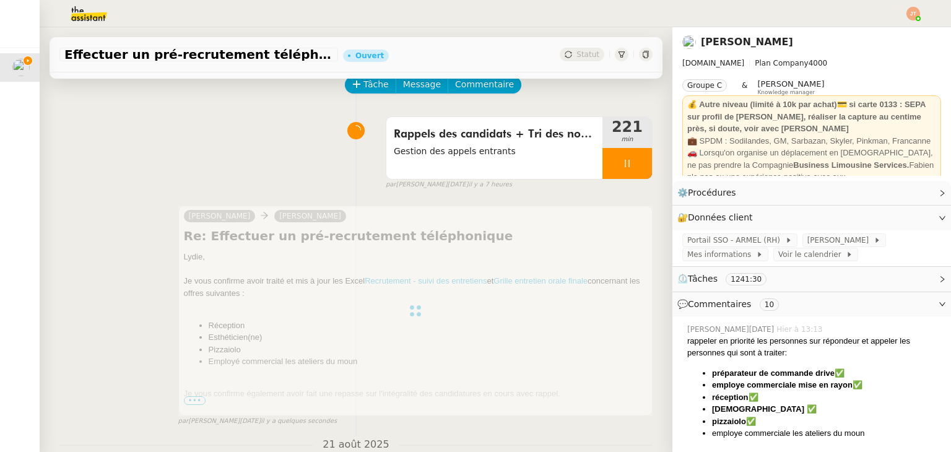
click at [605, 162] on div at bounding box center [627, 163] width 50 height 31
click at [627, 165] on button at bounding box center [639, 163] width 25 height 31
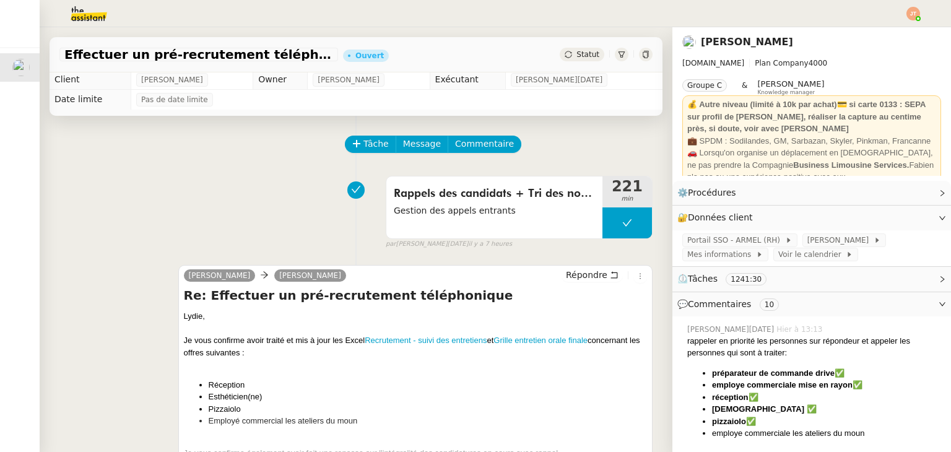
scroll to position [0, 0]
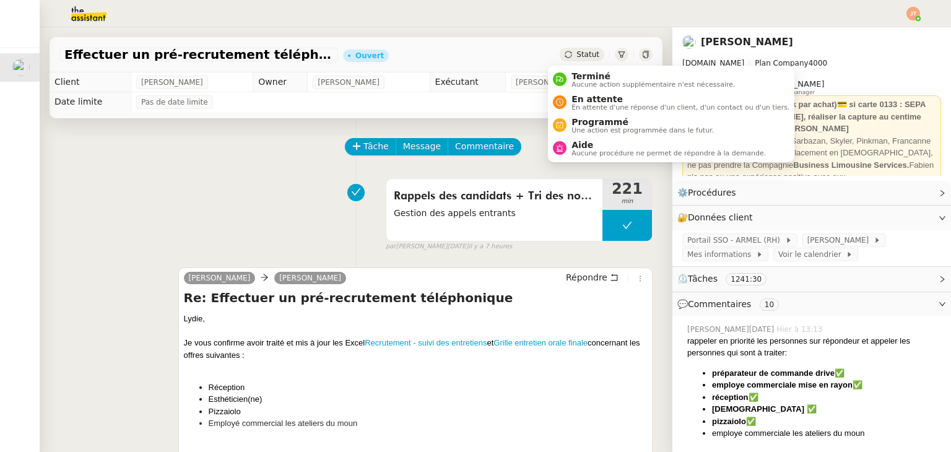
click at [576, 55] on span "Statut" at bounding box center [587, 54] width 23 height 9
click at [575, 106] on span "En attente d'une réponse d'un client, d'un contact ou d'un tiers." at bounding box center [680, 107] width 218 height 7
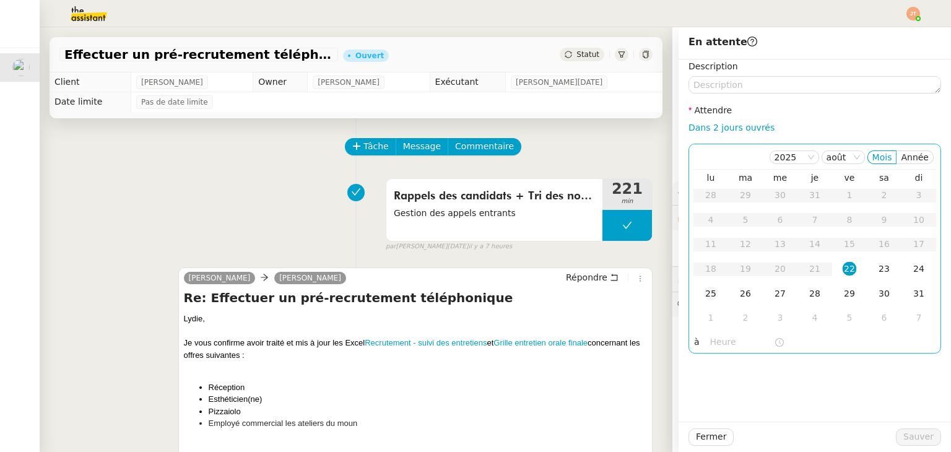
click at [706, 293] on div "25" at bounding box center [711, 294] width 14 height 14
click at [716, 345] on input "text" at bounding box center [742, 342] width 64 height 14
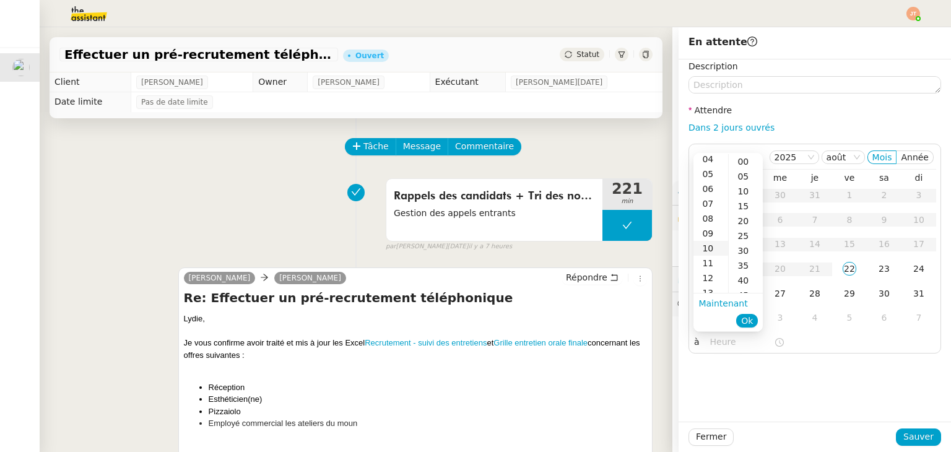
click at [711, 243] on div "10" at bounding box center [710, 248] width 35 height 15
click at [742, 165] on div "00" at bounding box center [746, 161] width 34 height 15
type input "10:00"
click at [748, 324] on span "Ok" at bounding box center [747, 321] width 12 height 12
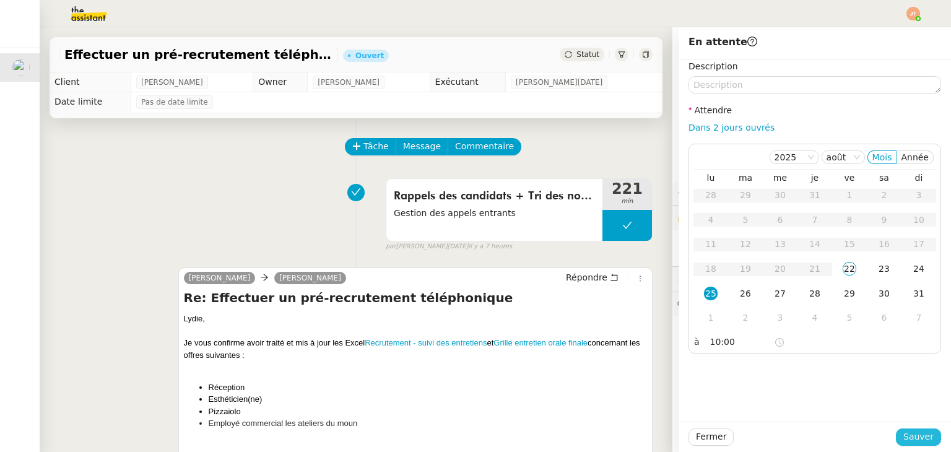
click at [909, 434] on span "Sauver" at bounding box center [918, 437] width 30 height 14
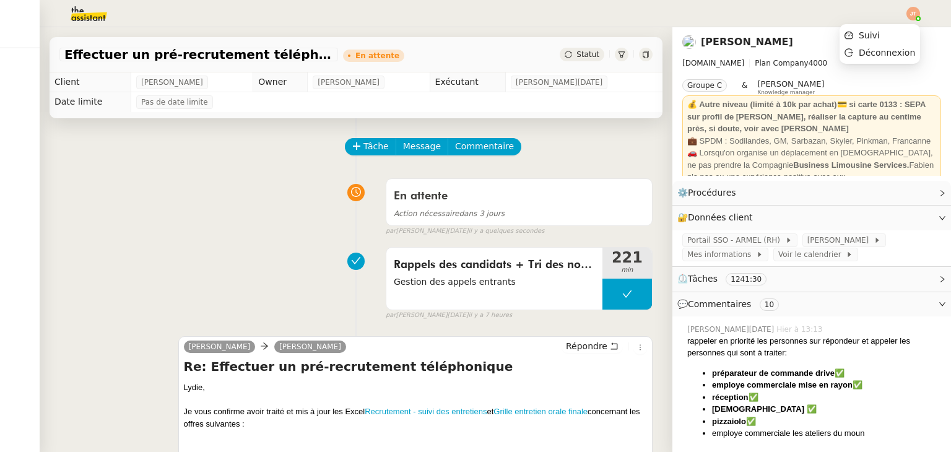
click at [911, 9] on img at bounding box center [913, 14] width 14 height 14
click at [870, 29] on nz-page-header "[PERSON_NAME] [DOMAIN_NAME] Plan Company 4000 Groupe C & [PERSON_NAME] Knowledg…" at bounding box center [811, 104] width 279 height 154
click at [914, 12] on img at bounding box center [913, 14] width 14 height 14
click at [875, 33] on span "Suivi" at bounding box center [869, 35] width 21 height 10
